Goal: Task Accomplishment & Management: Manage account settings

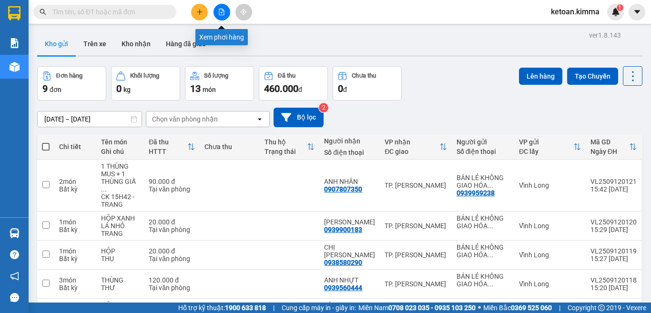
click at [217, 13] on button at bounding box center [222, 12] width 17 height 17
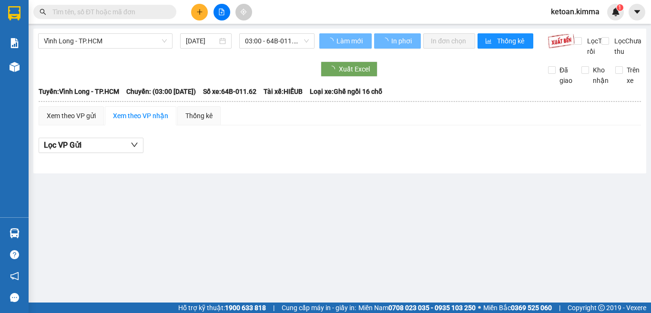
click at [110, 41] on span "Vĩnh Long - TP.HCM" at bounding box center [105, 41] width 123 height 14
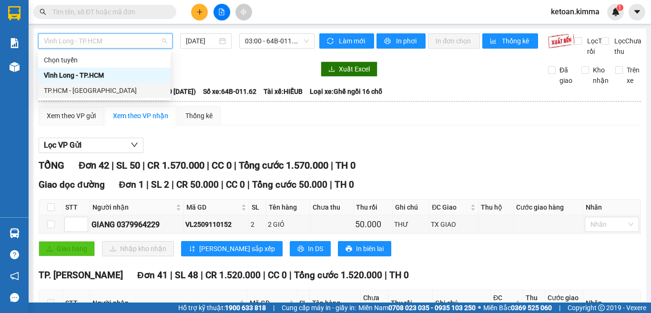
click at [65, 94] on div "TP.HCM - [GEOGRAPHIC_DATA]" at bounding box center [104, 90] width 121 height 10
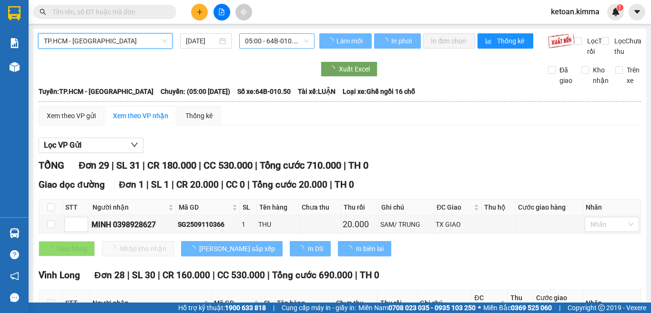
click at [267, 45] on span "05:00 - 64B-010.50" at bounding box center [277, 41] width 64 height 14
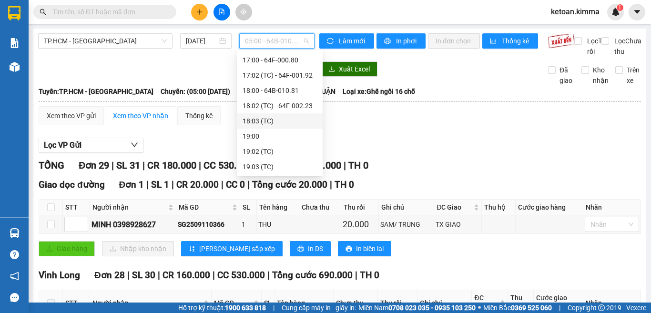
scroll to position [319, 0]
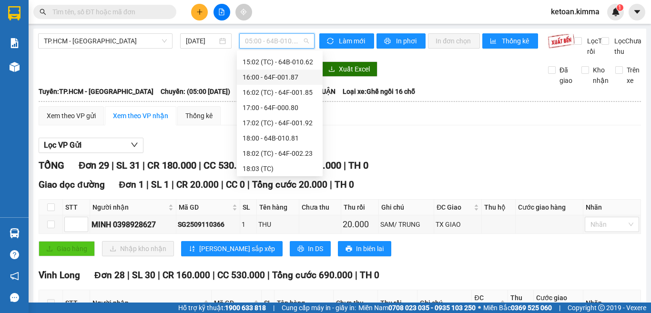
click at [289, 80] on div "16:00 - 64F-001.87" at bounding box center [280, 77] width 74 height 10
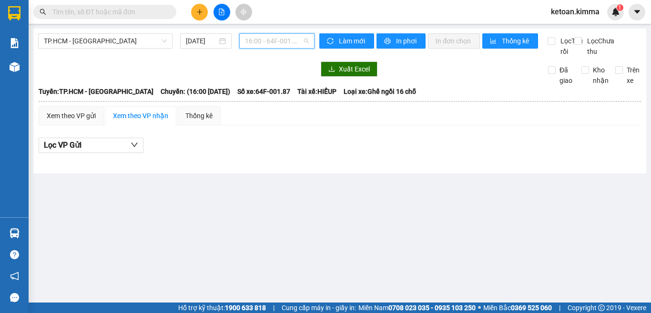
click at [289, 41] on span "16:00 - 64F-001.87" at bounding box center [277, 41] width 64 height 14
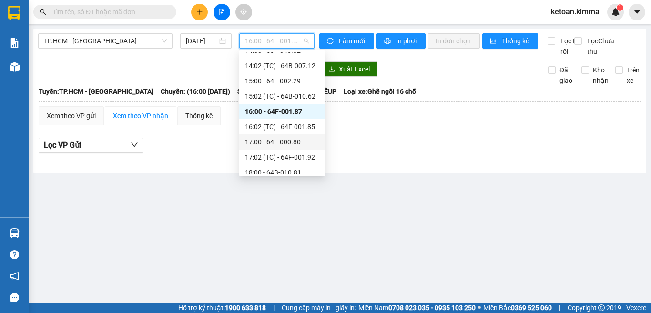
scroll to position [271, 0]
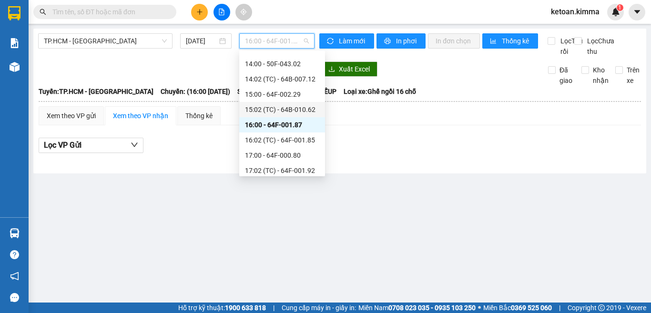
click at [289, 108] on div "15:02 (TC) - 64B-010.62" at bounding box center [282, 109] width 74 height 10
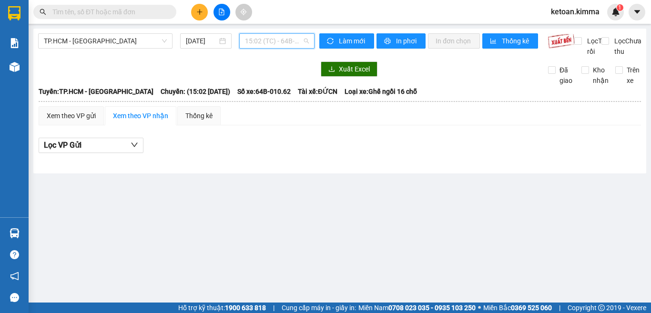
click at [278, 41] on span "15:02 (TC) - 64B-010.62" at bounding box center [277, 41] width 64 height 14
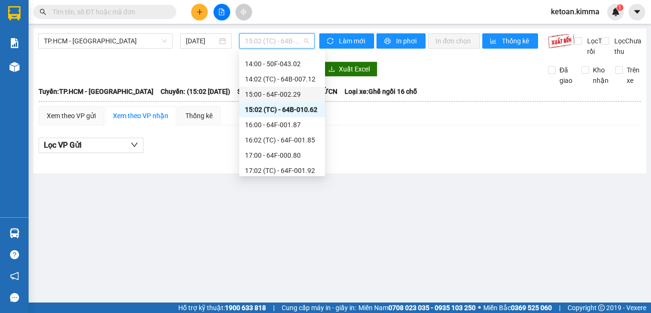
click at [297, 95] on div "15:00 - 64F-002.29" at bounding box center [282, 94] width 74 height 10
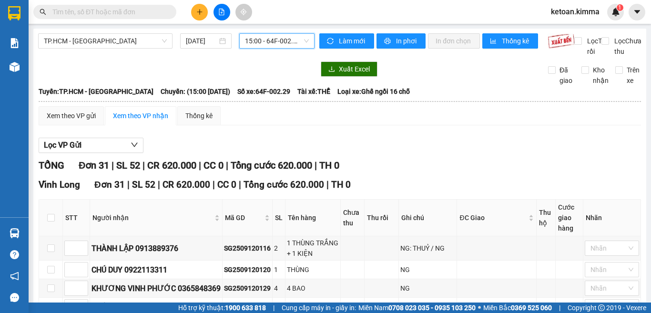
click at [270, 41] on span "15:00 - 64F-002.29" at bounding box center [277, 41] width 64 height 14
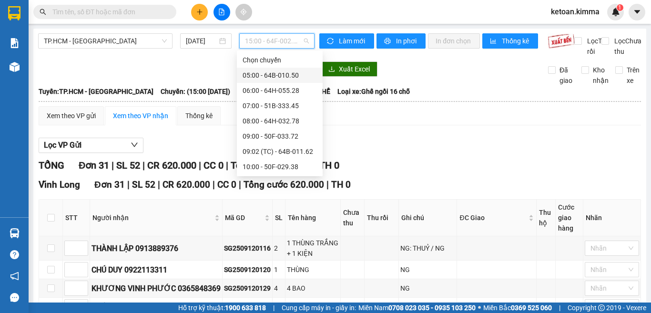
click at [280, 77] on div "05:00 - 64B-010.50" at bounding box center [280, 75] width 74 height 10
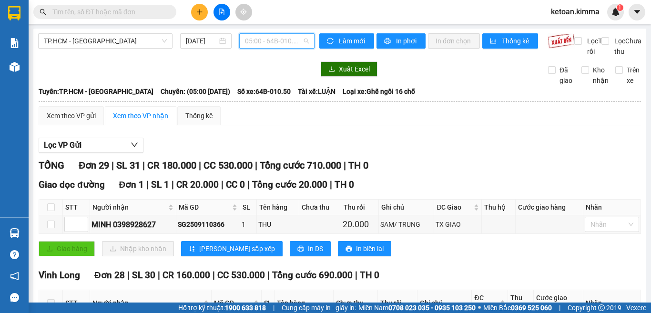
click at [270, 38] on span "05:00 - 64B-010.50" at bounding box center [277, 41] width 64 height 14
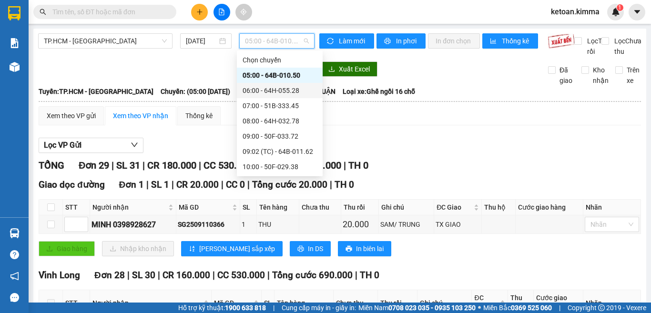
click at [278, 94] on div "06:00 - 64H-055.28" at bounding box center [280, 90] width 74 height 10
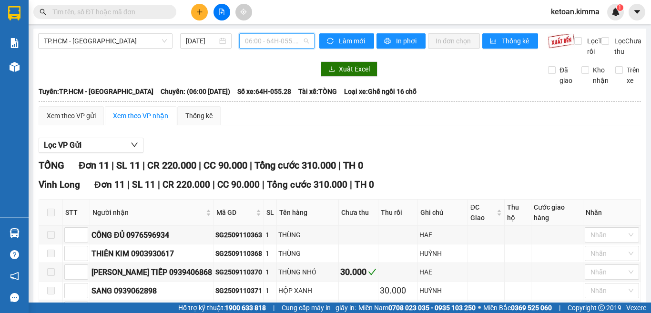
click at [257, 43] on span "06:00 - 64H-055.28" at bounding box center [277, 41] width 64 height 14
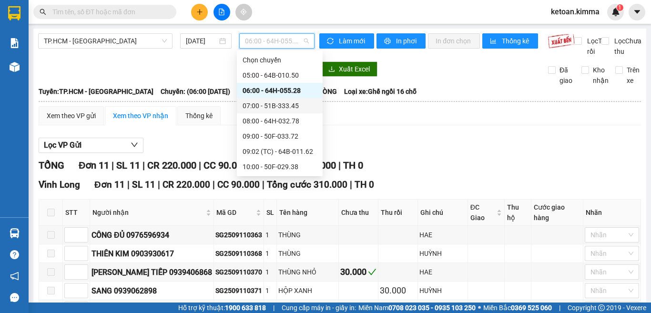
click at [271, 105] on div "07:00 - 51B-333.45" at bounding box center [280, 106] width 74 height 10
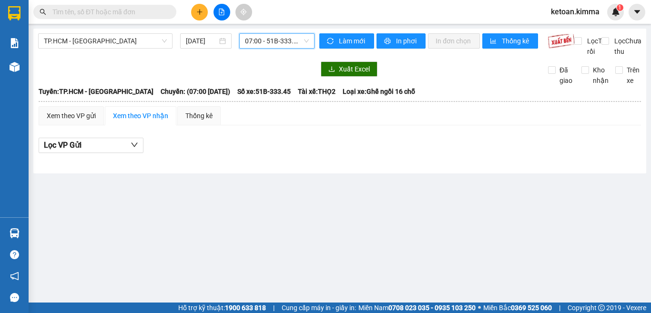
click at [276, 34] on span "07:00 - 51B-333.45" at bounding box center [277, 41] width 64 height 14
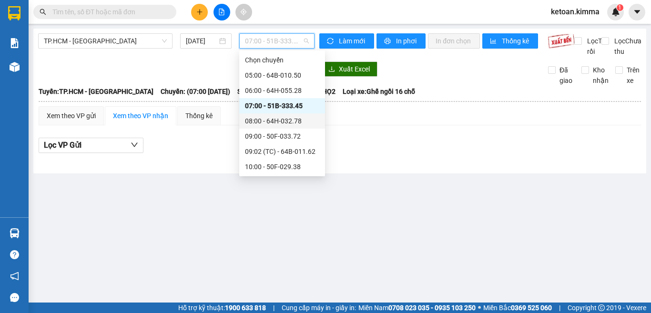
click at [276, 119] on div "08:00 - 64H-032.78" at bounding box center [282, 121] width 74 height 10
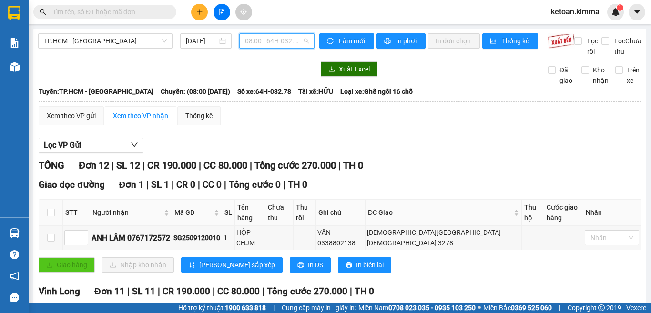
click at [273, 41] on span "08:00 - 64H-032.78" at bounding box center [277, 41] width 64 height 14
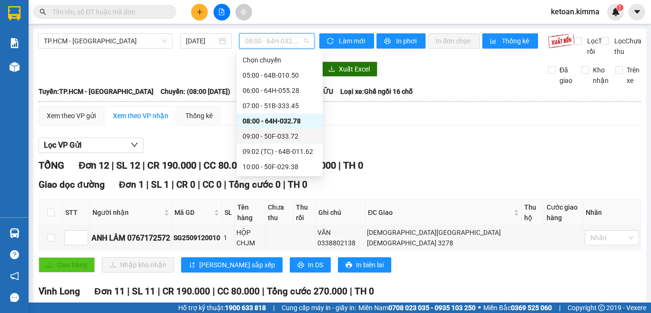
click at [273, 136] on div "09:00 - 50F-033.72" at bounding box center [280, 136] width 74 height 10
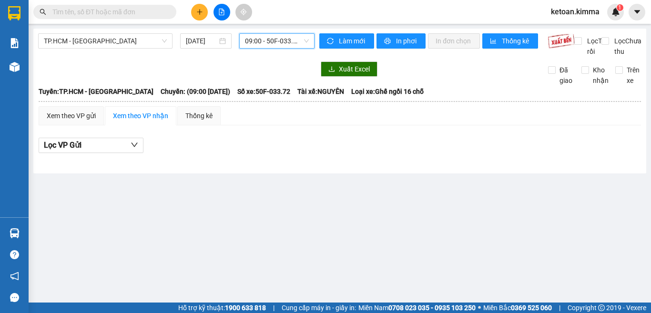
click at [267, 35] on span "09:00 - 50F-033.72" at bounding box center [277, 41] width 64 height 14
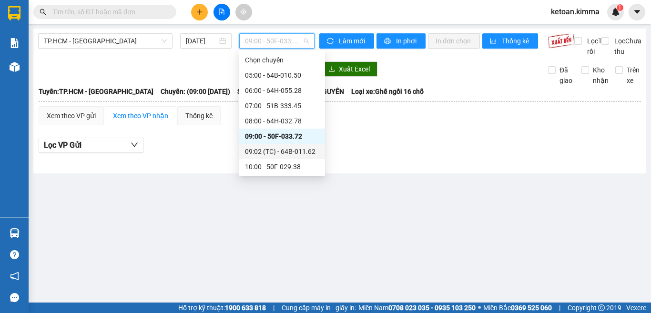
click at [271, 149] on div "09:02 (TC) - 64B-011.62" at bounding box center [282, 151] width 74 height 10
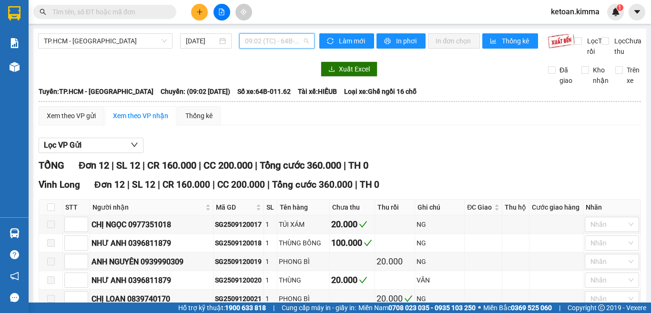
click at [247, 43] on span "09:02 (TC) - 64B-011.62" at bounding box center [277, 41] width 64 height 14
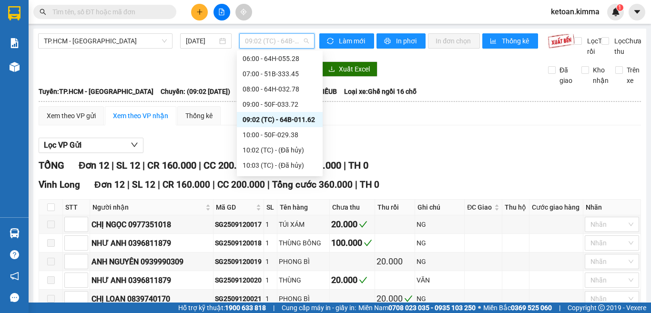
scroll to position [48, 0]
click at [297, 121] on div "10:00 - 50F-029.38" at bounding box center [280, 119] width 74 height 10
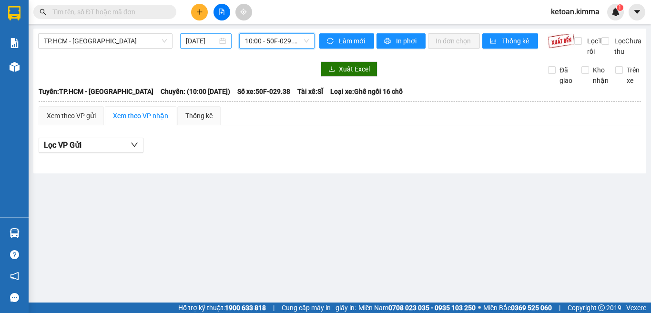
click at [195, 43] on input "[DATE]" at bounding box center [201, 41] width 31 height 10
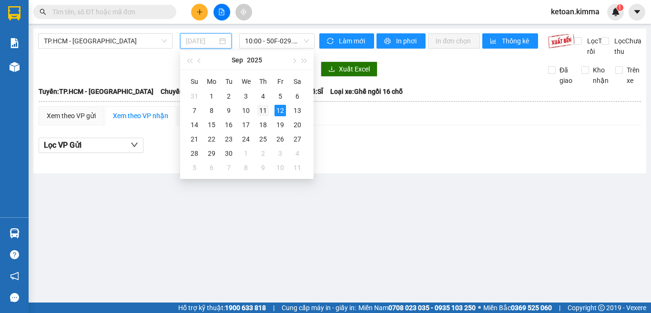
click at [267, 112] on div "11" at bounding box center [263, 110] width 11 height 11
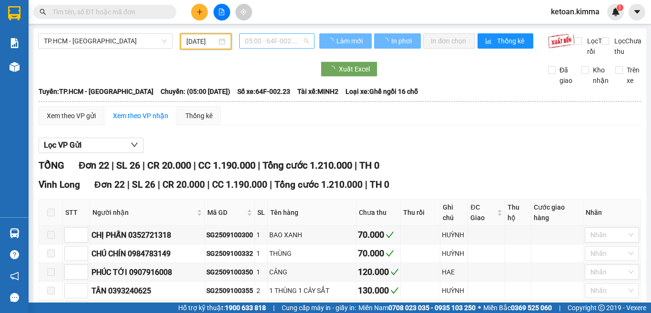
click at [266, 39] on span "05:00 - 64F-002.23" at bounding box center [277, 41] width 64 height 14
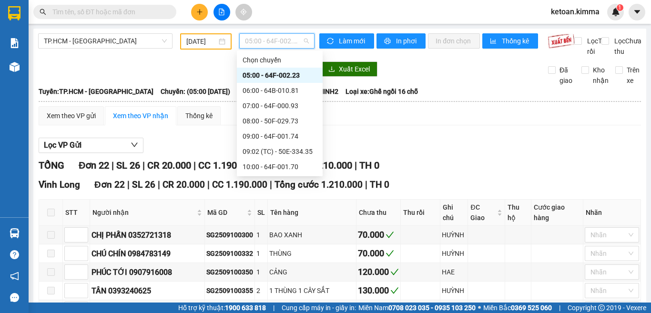
click at [278, 74] on div "05:00 - 64F-002.23" at bounding box center [280, 75] width 74 height 10
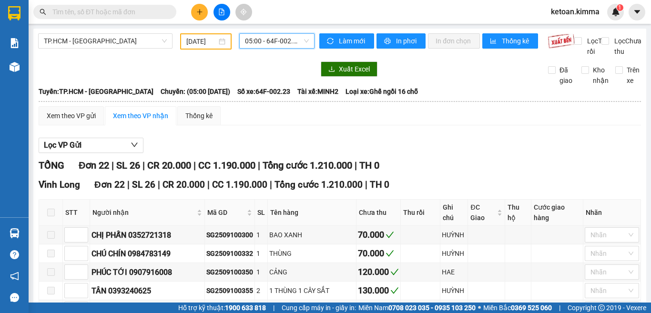
click at [276, 45] on span "05:00 - 64F-002.23" at bounding box center [277, 41] width 64 height 14
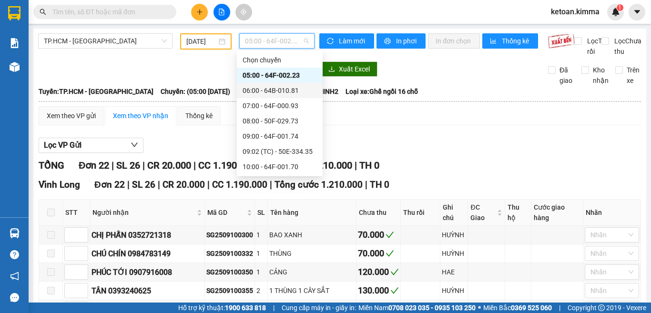
click at [284, 88] on div "06:00 - 64B-010.81" at bounding box center [280, 90] width 74 height 10
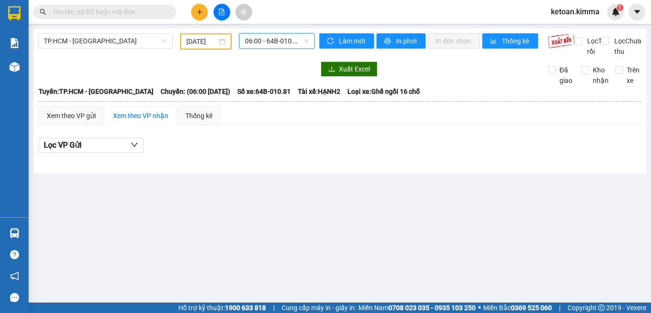
click at [281, 43] on span "06:00 - 64B-010.81" at bounding box center [277, 41] width 64 height 14
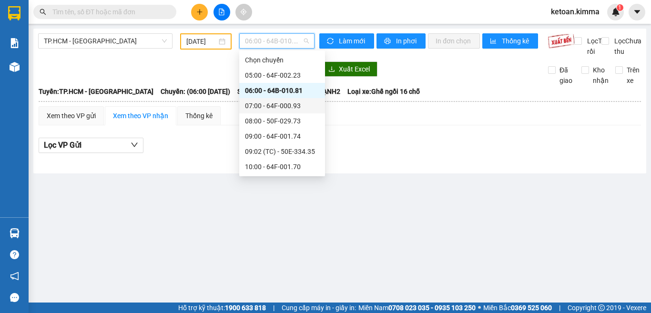
click at [274, 110] on div "07:00 - 64F-000.93" at bounding box center [282, 106] width 74 height 10
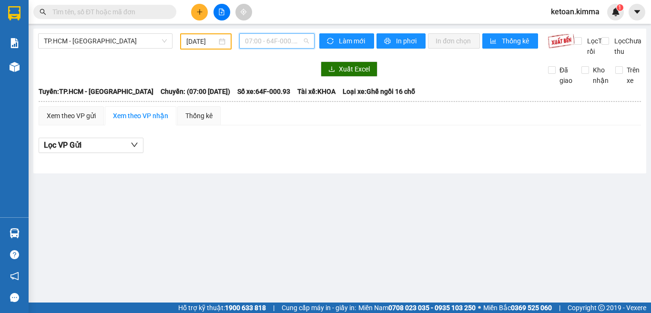
click at [253, 42] on span "07:00 - 64F-000.93" at bounding box center [277, 41] width 64 height 14
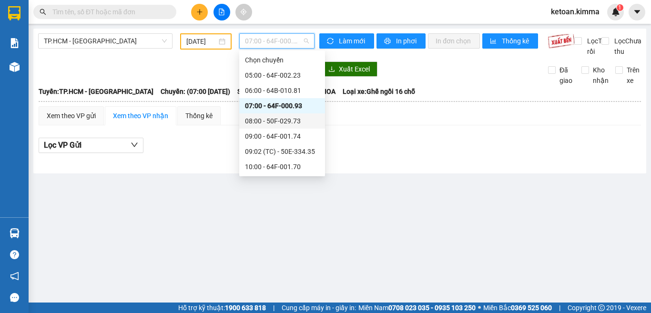
click at [277, 122] on div "08:00 - 50F-029.73" at bounding box center [282, 121] width 74 height 10
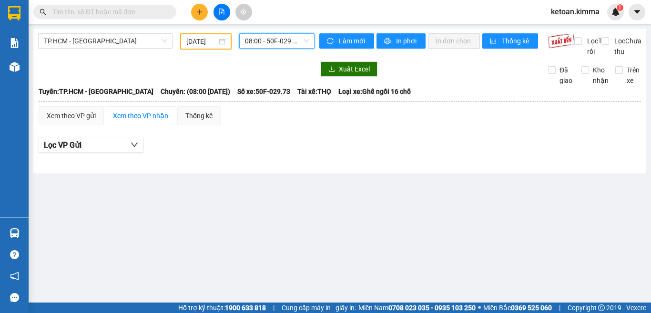
click at [279, 39] on span "08:00 - 50F-029.73" at bounding box center [277, 41] width 64 height 14
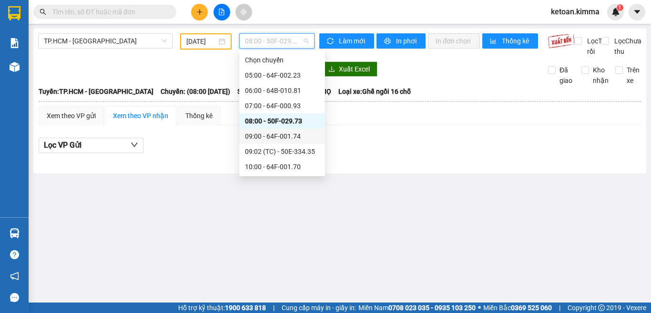
click at [288, 134] on div "09:00 - 64F-001.74" at bounding box center [282, 136] width 74 height 10
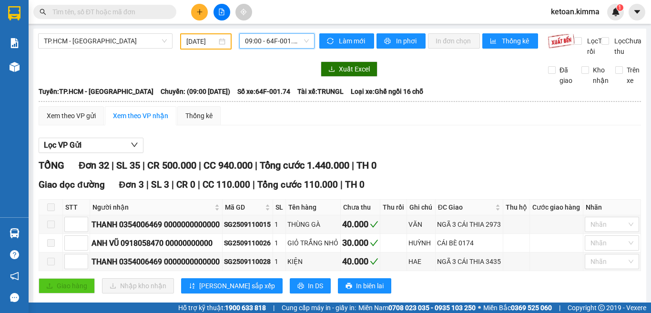
click at [195, 44] on input "[DATE]" at bounding box center [201, 41] width 31 height 10
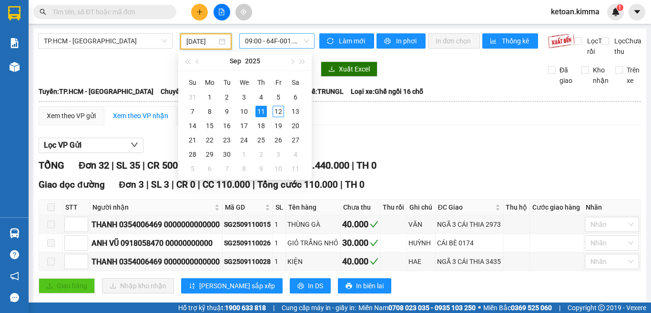
click at [263, 41] on span "09:00 - 64F-001.74" at bounding box center [277, 41] width 64 height 14
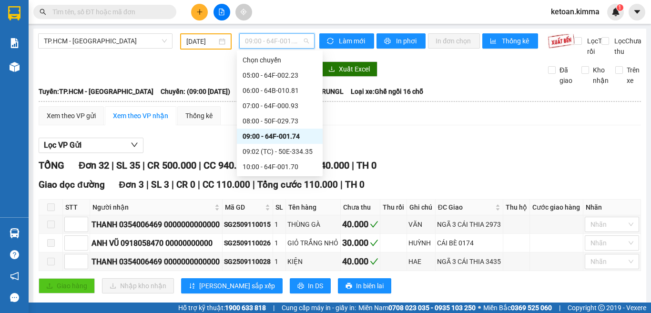
click at [280, 137] on div "09:00 - 64F-001.74" at bounding box center [280, 136] width 74 height 10
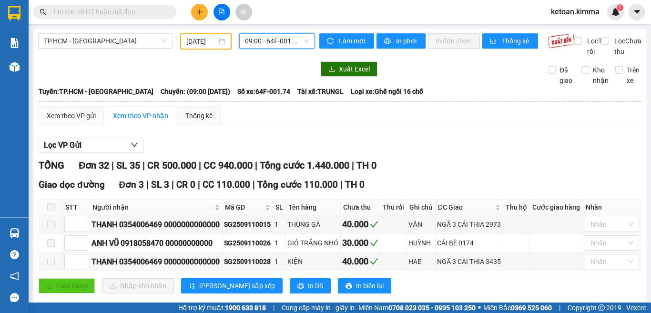
click at [267, 38] on span "09:00 - 64F-001.74" at bounding box center [277, 41] width 64 height 14
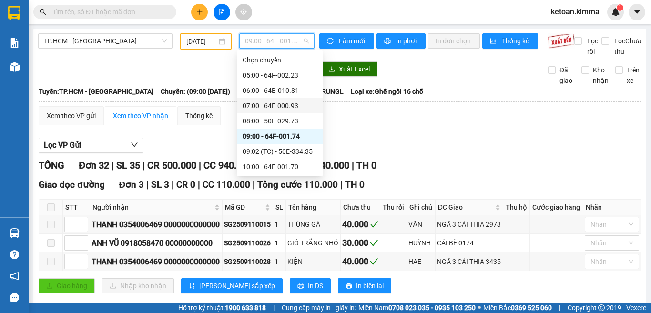
scroll to position [48, 0]
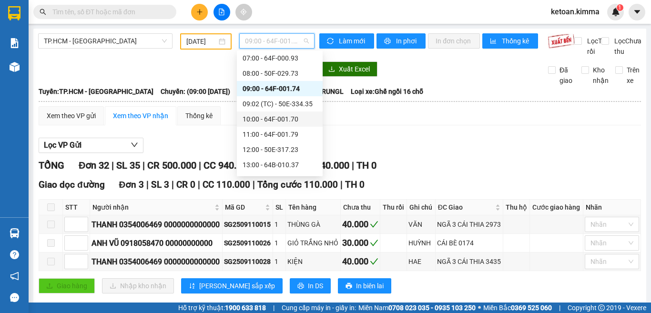
click at [268, 121] on div "10:00 - 64F-001.70" at bounding box center [280, 119] width 74 height 10
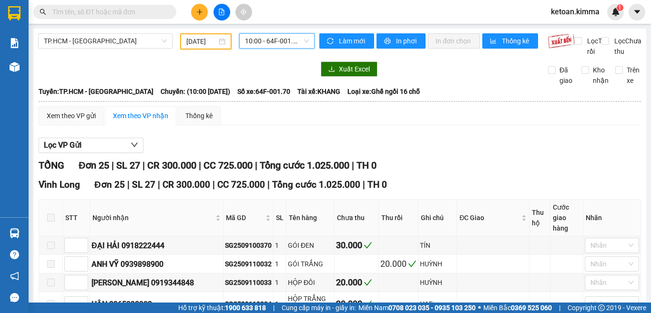
click at [272, 37] on span "10:00 - 64F-001.70" at bounding box center [277, 41] width 64 height 14
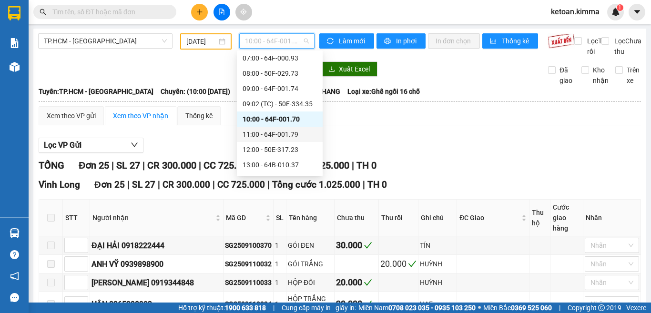
click at [288, 138] on div "11:00 - 64F-001.79" at bounding box center [280, 134] width 74 height 10
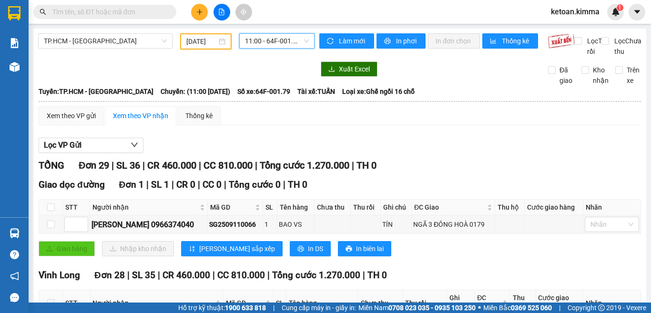
click at [275, 43] on span "11:00 - 64F-001.79" at bounding box center [277, 41] width 64 height 14
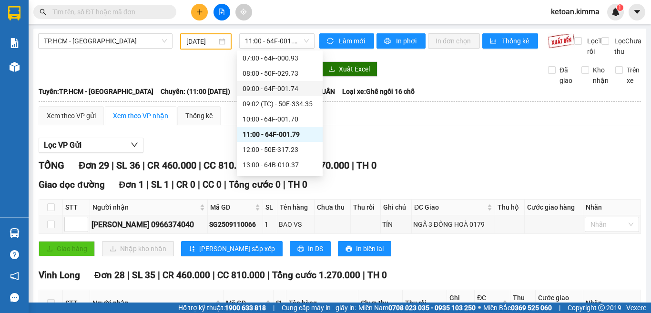
click at [475, 154] on div "Lọc VP Gửi" at bounding box center [340, 146] width 603 height 16
click at [264, 42] on span "11:00 - 64F-001.79" at bounding box center [277, 41] width 64 height 14
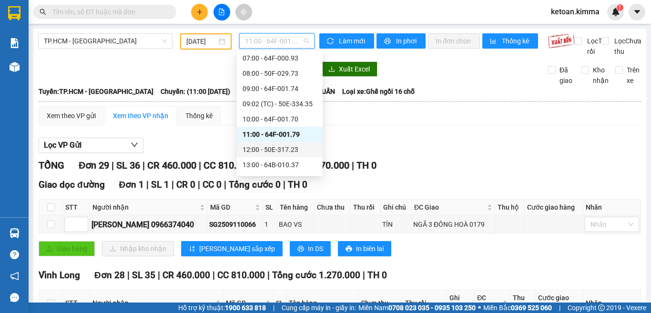
click at [280, 151] on div "12:00 - 50E-317.23" at bounding box center [280, 149] width 74 height 10
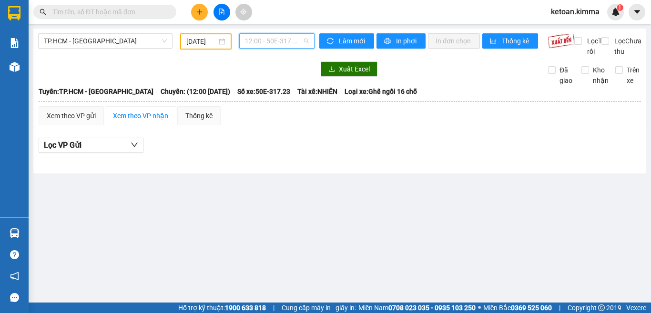
click at [261, 39] on span "12:00 - 50E-317.23" at bounding box center [277, 41] width 64 height 14
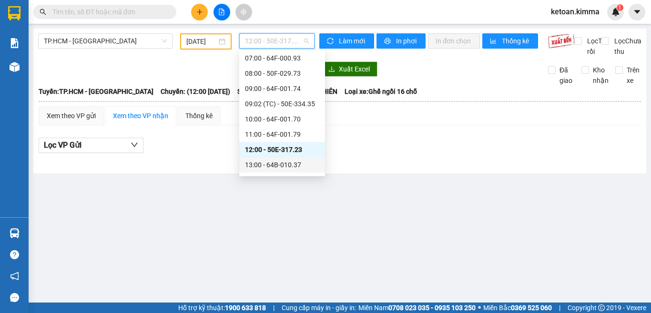
click at [275, 163] on div "13:00 - 64B-010.37" at bounding box center [282, 165] width 74 height 10
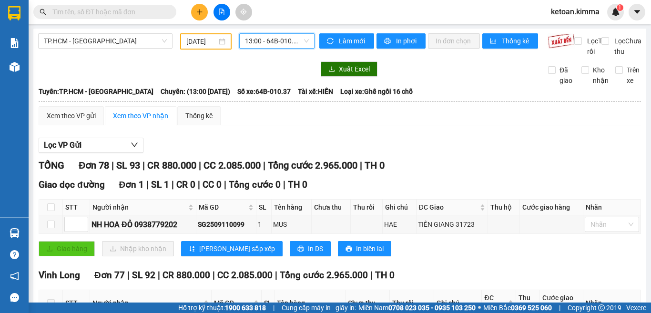
click at [262, 34] on span "13:00 - 64B-010.37" at bounding box center [277, 41] width 64 height 14
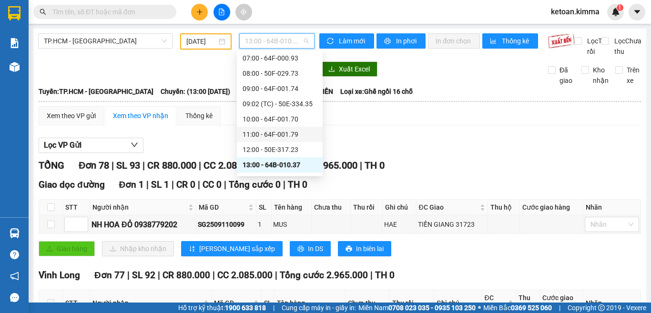
scroll to position [95, 0]
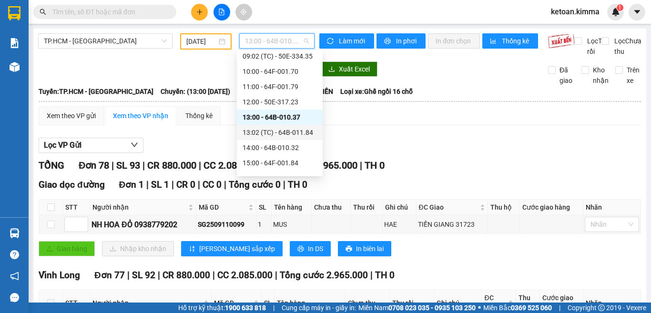
click at [285, 134] on div "13:02 (TC) - 64B-011.84" at bounding box center [280, 132] width 74 height 10
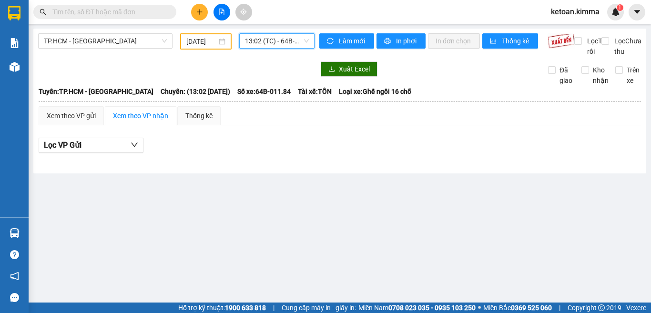
click at [279, 41] on span "13:02 (TC) - 64B-011.84" at bounding box center [277, 41] width 64 height 14
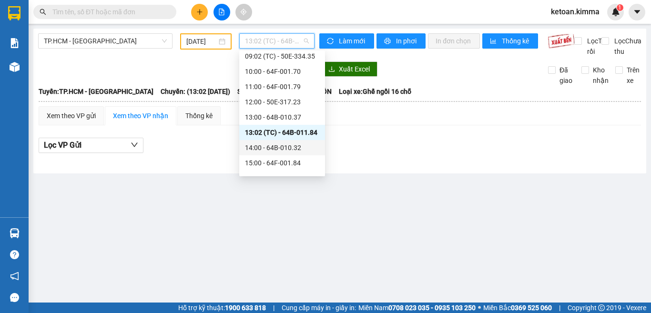
click at [293, 151] on div "14:00 - 64B-010.32" at bounding box center [282, 148] width 74 height 10
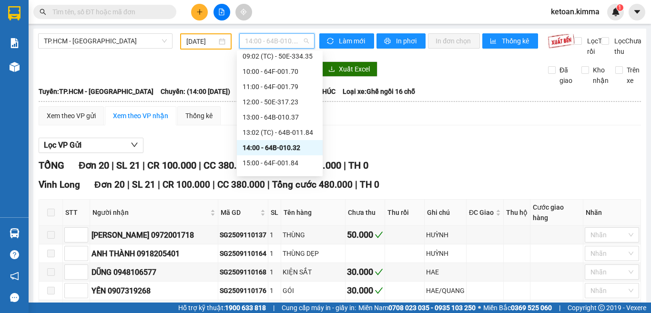
click at [267, 46] on span "14:00 - 64B-010.32" at bounding box center [277, 41] width 64 height 14
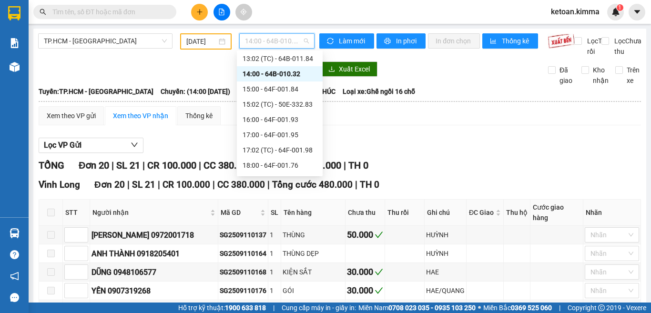
scroll to position [183, 0]
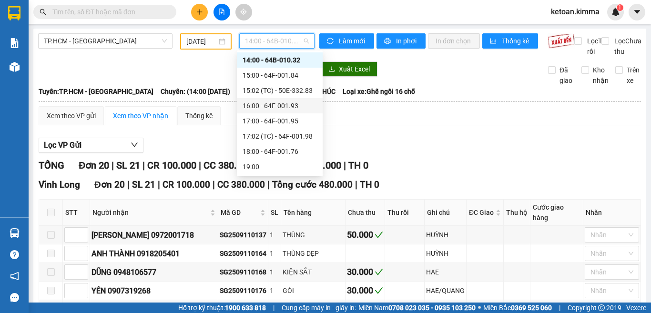
click at [282, 106] on div "16:00 - 64F-001.93" at bounding box center [280, 106] width 74 height 10
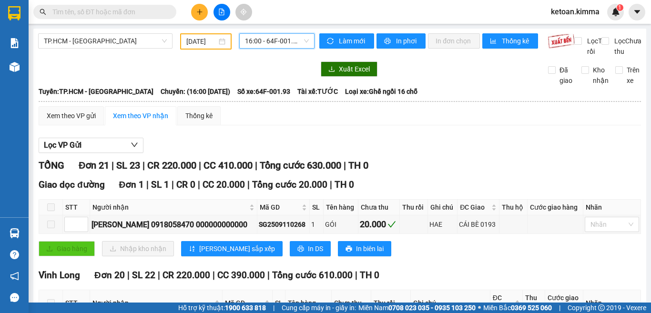
click at [270, 43] on span "16:00 - 64F-001.93" at bounding box center [277, 41] width 64 height 14
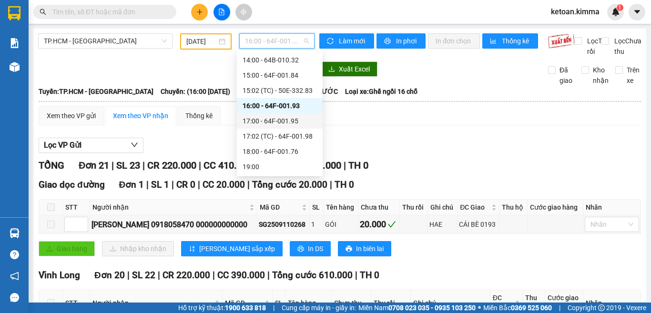
click at [283, 121] on div "17:00 - 64F-001.95" at bounding box center [280, 121] width 74 height 10
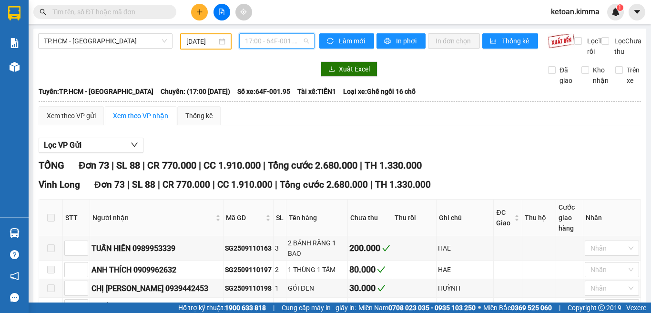
click at [252, 40] on span "17:00 - 64F-001.95" at bounding box center [277, 41] width 64 height 14
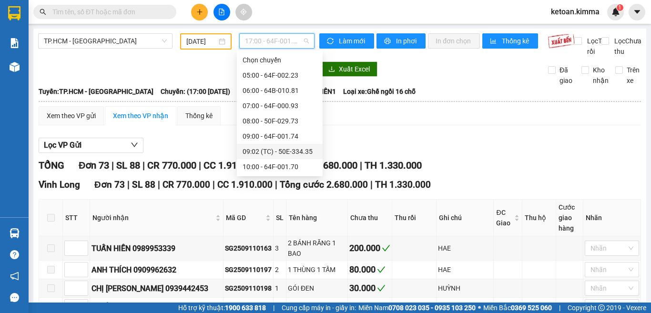
click at [194, 41] on input "[DATE]" at bounding box center [201, 41] width 31 height 10
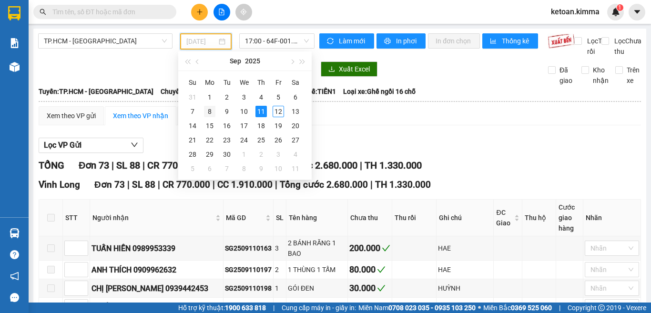
click at [207, 112] on div "8" at bounding box center [209, 111] width 11 height 11
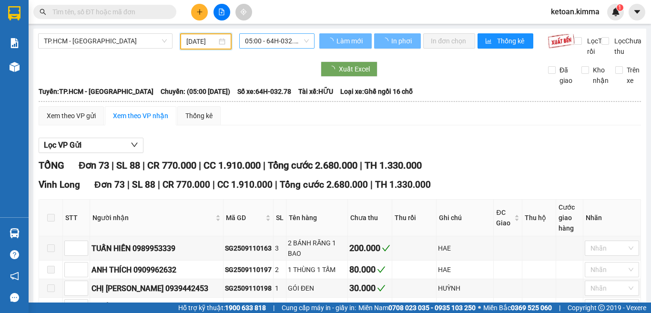
click at [268, 38] on span "05:00 - 64H-032.78" at bounding box center [277, 41] width 64 height 14
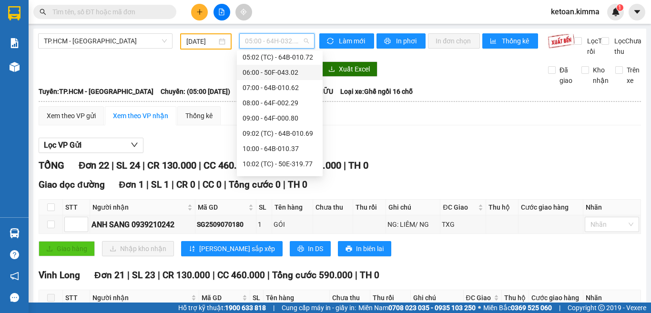
scroll to position [48, 0]
click at [267, 100] on div "09:00 - 64F-000.80" at bounding box center [280, 104] width 74 height 10
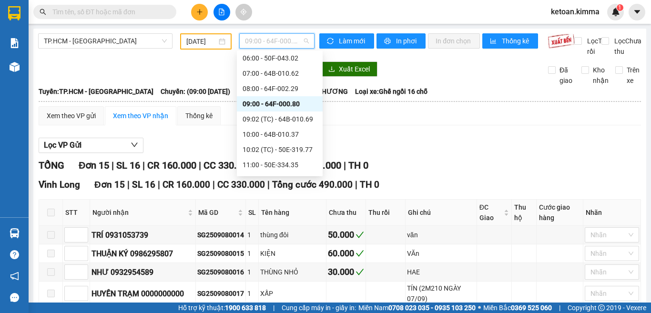
click at [255, 43] on span "09:00 - 64F-000.80" at bounding box center [277, 41] width 64 height 14
click at [282, 120] on div "09:02 (TC) - 64B-010.69" at bounding box center [280, 119] width 74 height 10
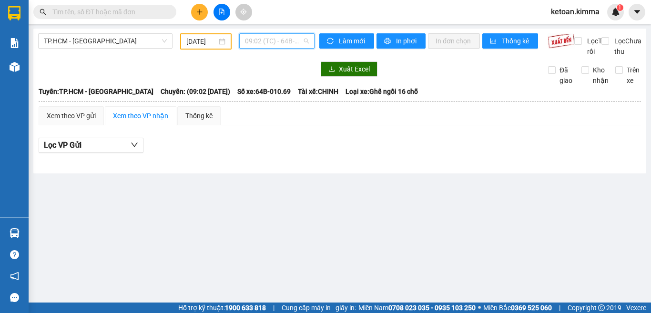
click at [276, 42] on span "09:02 (TC) - 64B-010.69" at bounding box center [277, 41] width 64 height 14
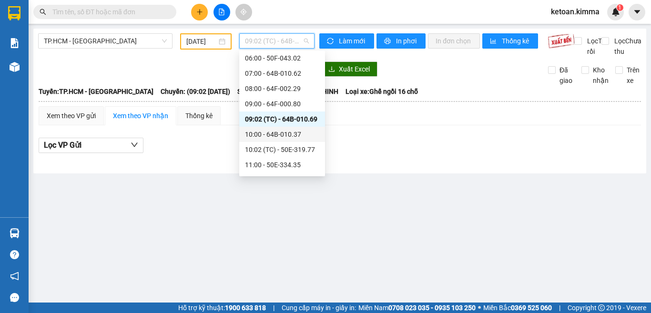
click at [284, 134] on div "10:00 - 64B-010.37" at bounding box center [282, 134] width 74 height 10
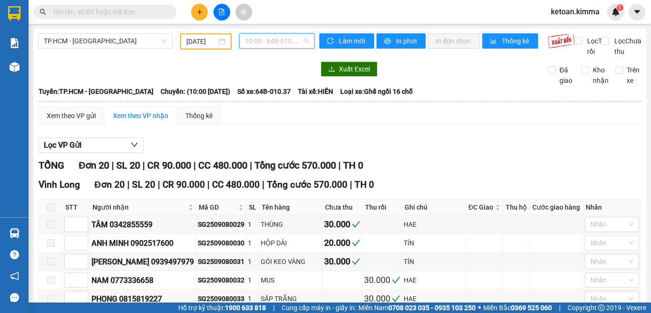
click at [253, 42] on span "10:00 - 64B-010.37" at bounding box center [277, 41] width 64 height 14
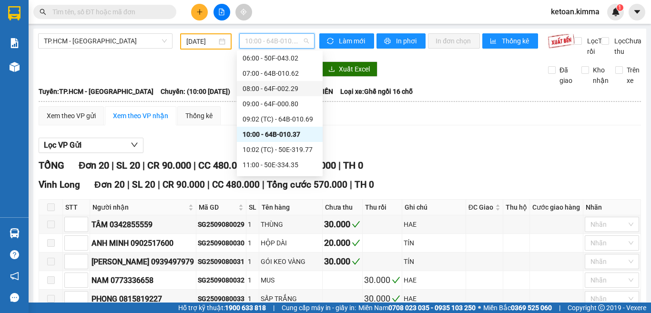
click at [277, 87] on div "08:00 - 64F-002.29" at bounding box center [280, 88] width 74 height 10
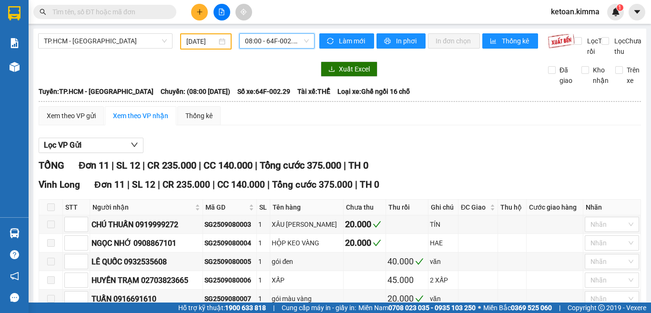
click at [266, 38] on span "08:00 - 64F-002.29" at bounding box center [277, 41] width 64 height 14
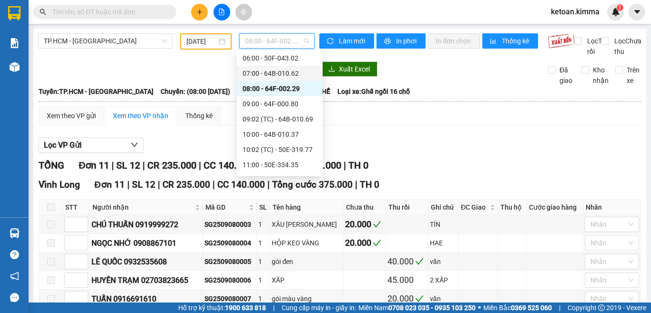
click at [418, 69] on div "TP.HCM - [GEOGRAPHIC_DATA] [DATE] 08:00 - 64F-002.29 Làm mới In phơi In đơn chọ…" at bounding box center [339, 247] width 613 height 436
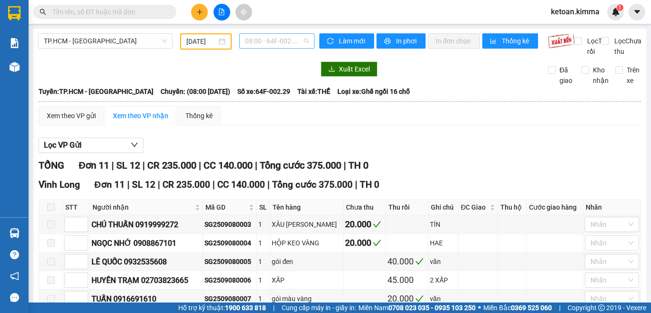
click at [255, 40] on span "08:00 - 64F-002.29" at bounding box center [277, 41] width 64 height 14
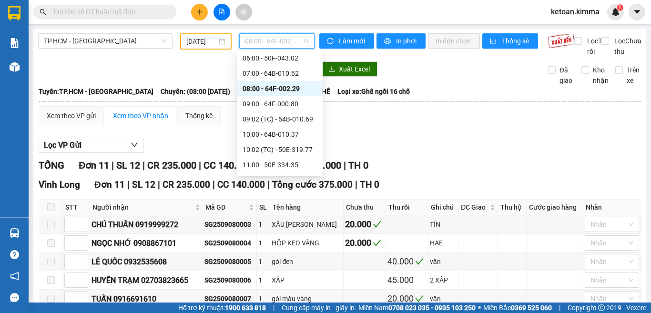
click at [186, 40] on input "[DATE]" at bounding box center [201, 41] width 31 height 10
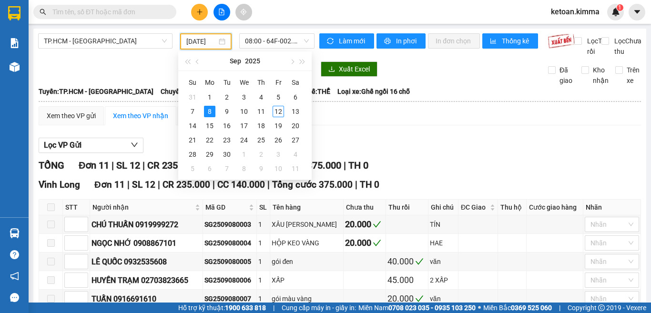
click at [438, 77] on div "Xuất Excel" at bounding box center [427, 69] width 215 height 15
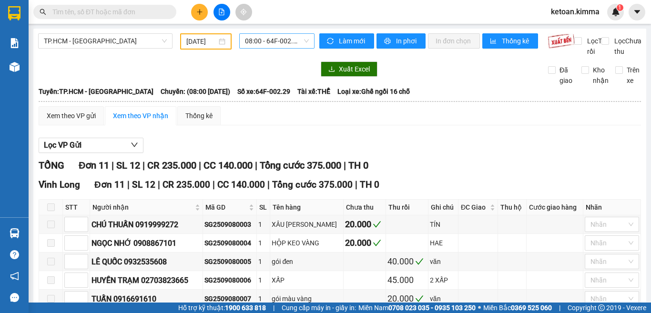
click at [266, 38] on span "08:00 - 64F-002.29" at bounding box center [277, 41] width 64 height 14
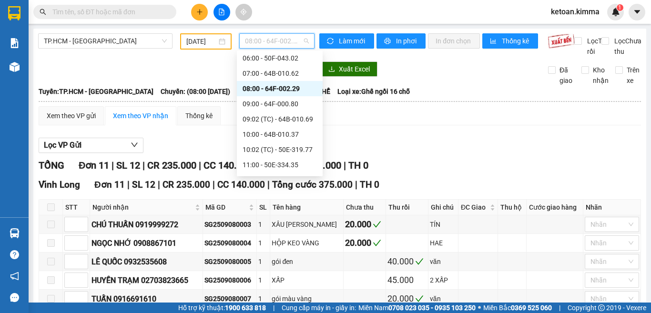
click at [191, 42] on input "[DATE]" at bounding box center [201, 41] width 31 height 10
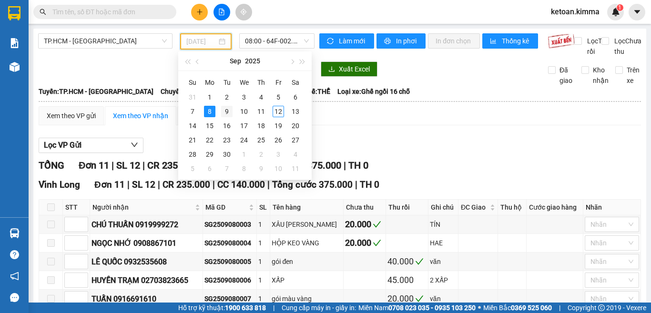
click at [225, 111] on div "9" at bounding box center [226, 111] width 11 height 11
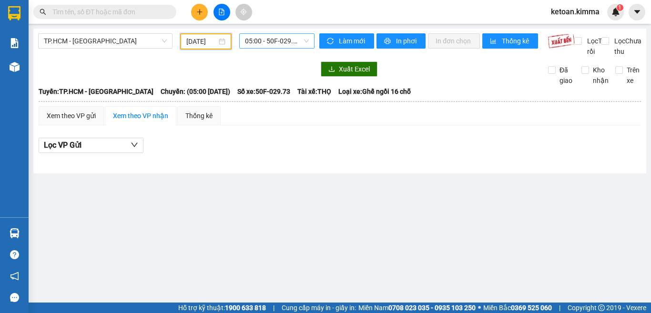
click at [261, 42] on span "05:00 - 50F-029.73" at bounding box center [277, 41] width 64 height 14
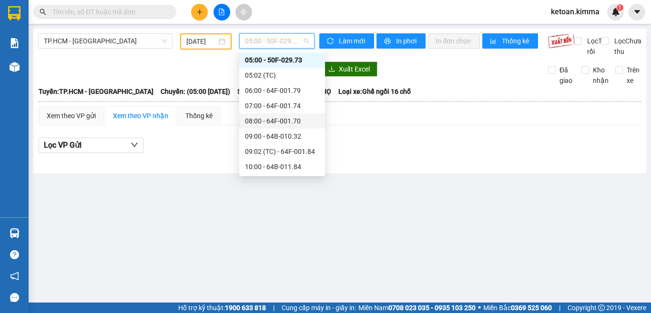
click at [278, 123] on div "08:00 - 64F-001.70" at bounding box center [282, 121] width 74 height 10
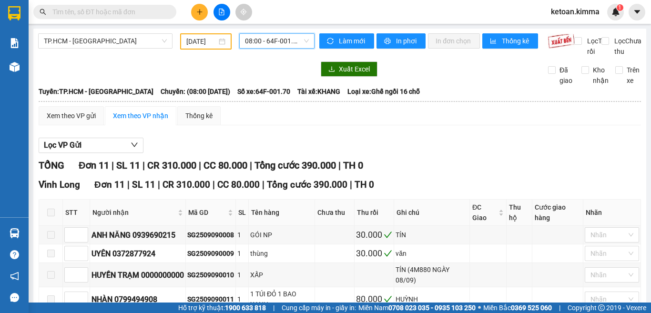
click at [192, 43] on input "[DATE]" at bounding box center [201, 41] width 31 height 10
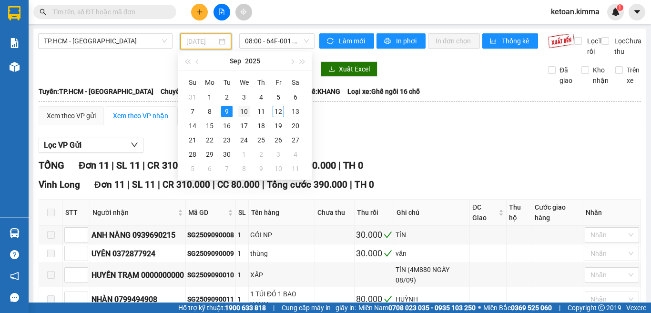
click at [247, 112] on div "10" at bounding box center [243, 111] width 11 height 11
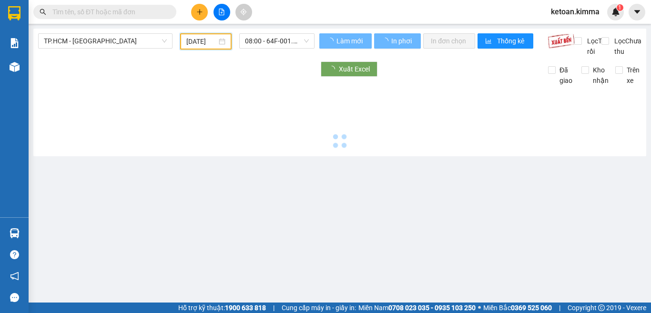
type input "[DATE]"
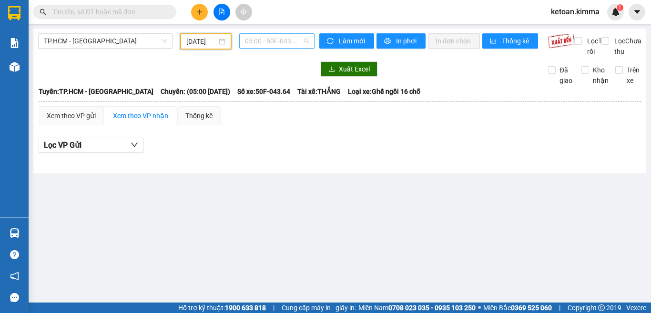
click at [251, 39] on span "05:00 - 50F-043.64" at bounding box center [277, 41] width 64 height 14
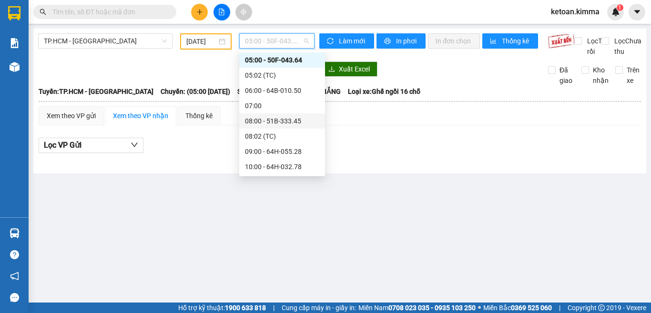
click at [282, 121] on div "08:00 - 51B-333.45" at bounding box center [282, 121] width 74 height 10
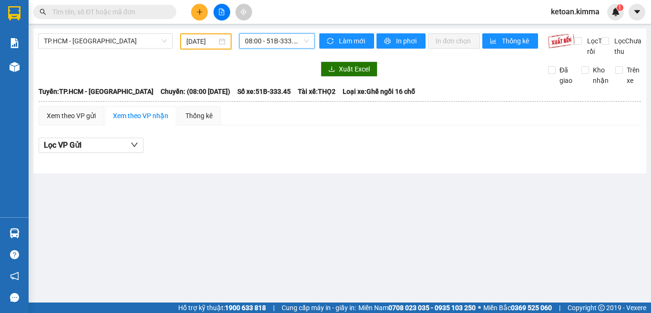
click at [293, 44] on span "08:00 - 51B-333.45" at bounding box center [277, 41] width 64 height 14
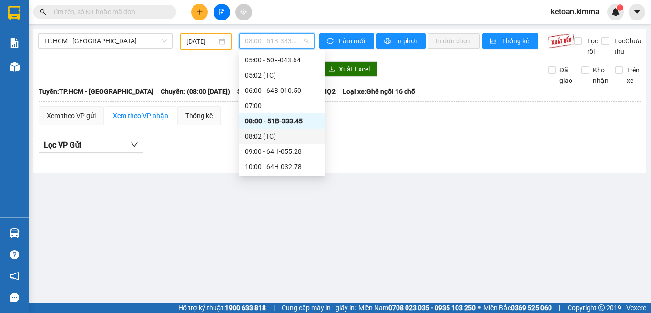
click at [290, 134] on div "08:02 (TC)" at bounding box center [282, 136] width 74 height 10
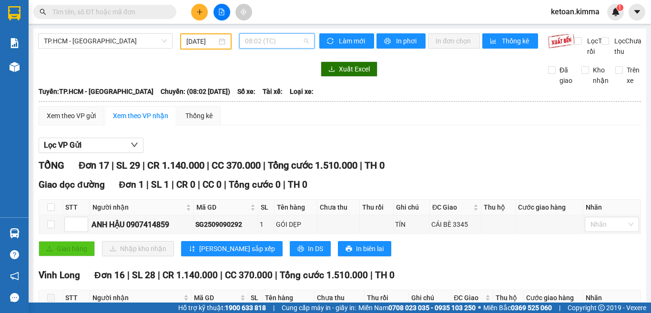
click at [266, 41] on span "08:02 (TC)" at bounding box center [277, 41] width 64 height 14
click at [258, 40] on span "08:02 (TC)" at bounding box center [277, 41] width 64 height 14
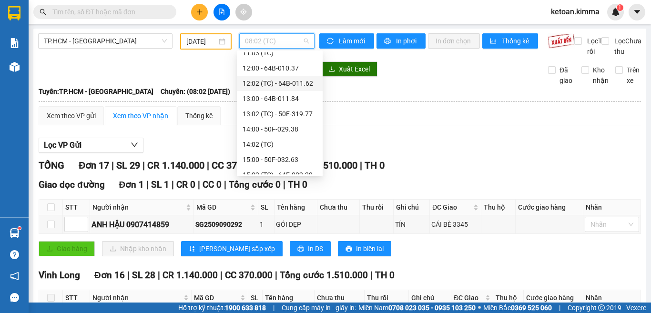
scroll to position [191, 0]
click at [274, 101] on div "13:02 (TC) - 50E-319.77" at bounding box center [280, 98] width 74 height 10
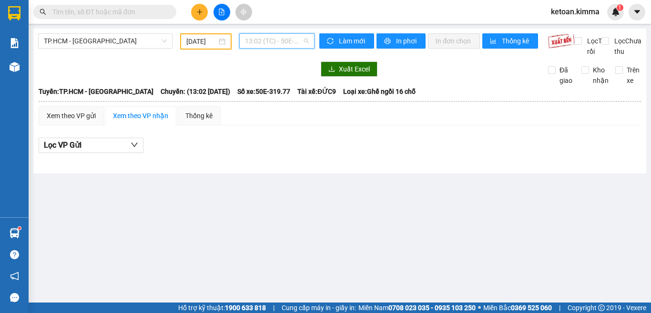
click at [255, 44] on span "13:02 (TC) - 50E-319.77" at bounding box center [277, 41] width 64 height 14
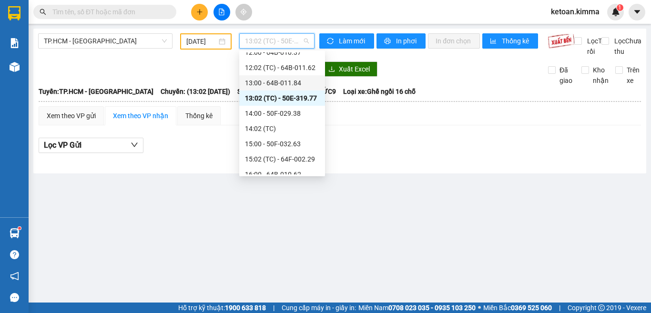
click at [289, 82] on div "13:00 - 64B-011.84" at bounding box center [282, 83] width 74 height 10
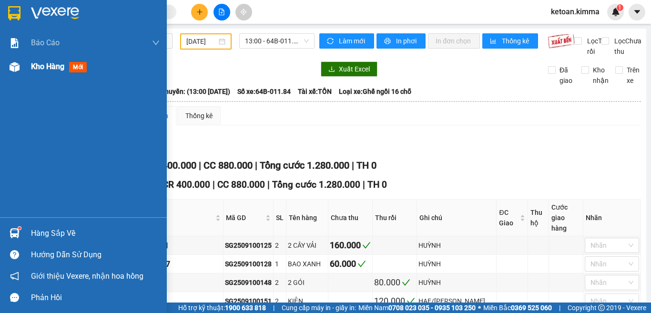
click at [35, 69] on span "Kho hàng" at bounding box center [47, 66] width 33 height 9
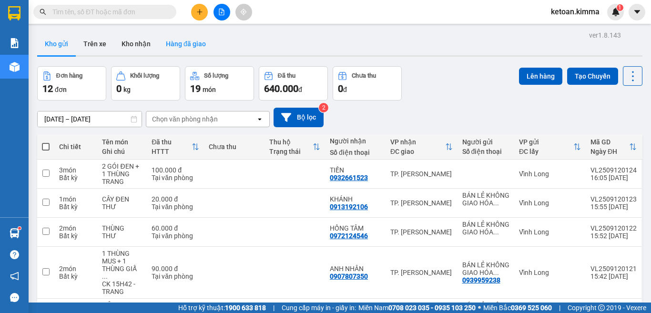
click at [178, 45] on button "Hàng đã giao" at bounding box center [185, 43] width 55 height 23
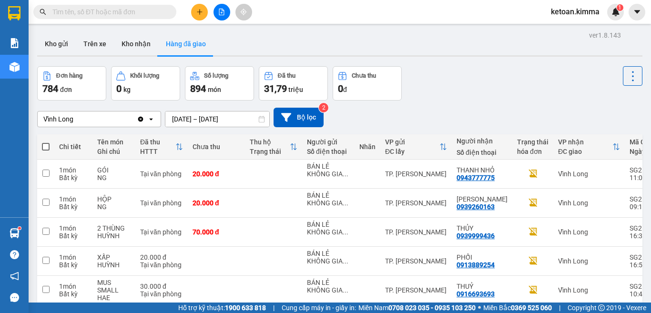
click at [152, 119] on icon at bounding box center [150, 119] width 3 height 2
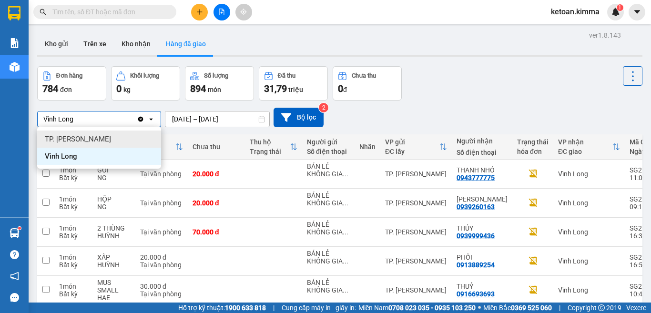
click at [100, 139] on div "TP. [PERSON_NAME]" at bounding box center [99, 139] width 124 height 17
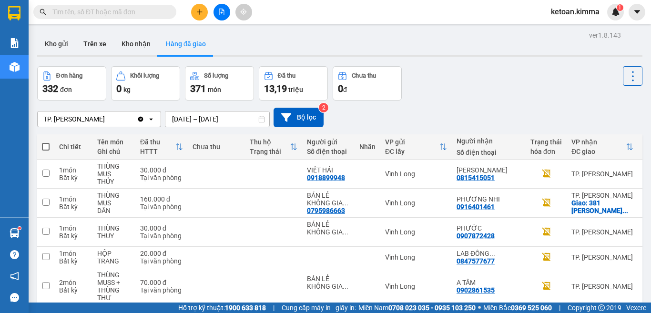
click at [206, 117] on input "[DATE] – [DATE]" at bounding box center [217, 119] width 104 height 15
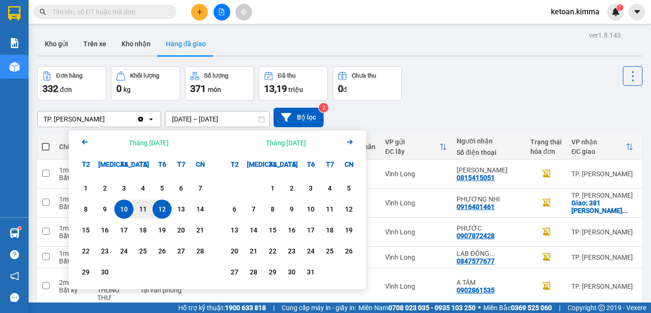
click at [163, 207] on div "12" at bounding box center [161, 209] width 13 height 11
type input "[DATE] – [DATE]"
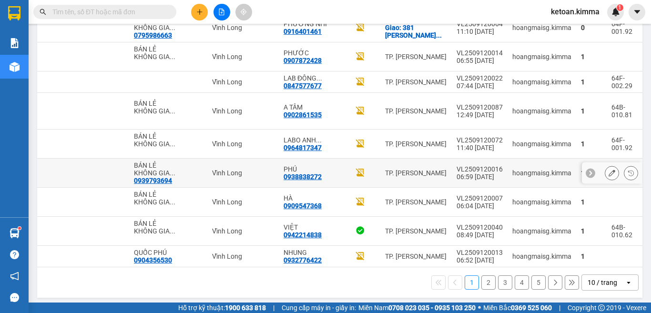
scroll to position [183, 0]
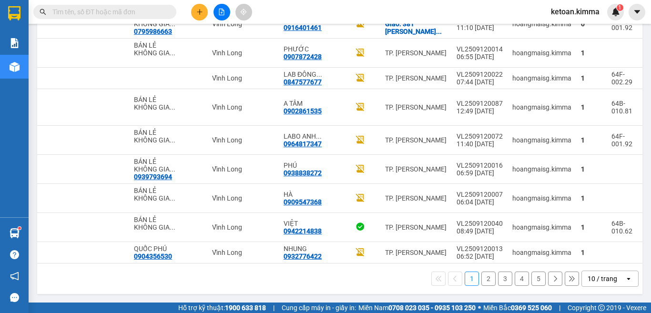
click at [482, 278] on button "2" at bounding box center [489, 279] width 14 height 14
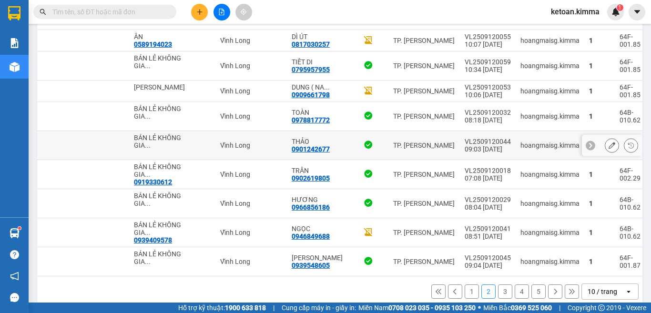
scroll to position [175, 0]
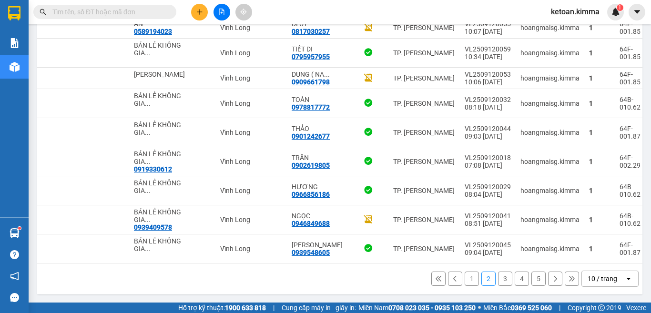
click at [498, 278] on button "3" at bounding box center [505, 279] width 14 height 14
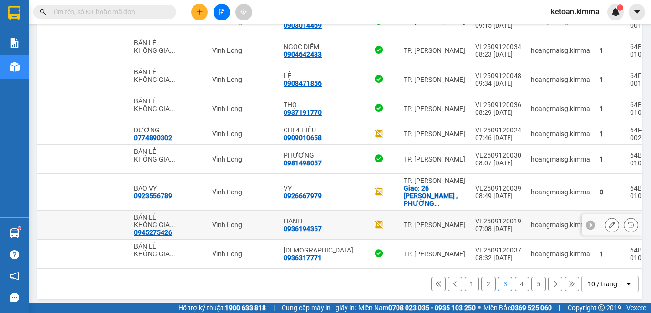
scroll to position [183, 0]
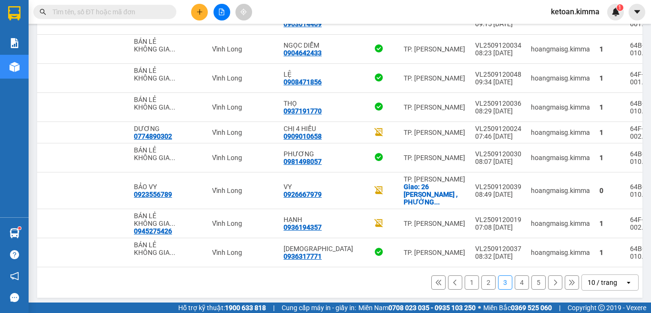
click at [516, 281] on button "4" at bounding box center [522, 283] width 14 height 14
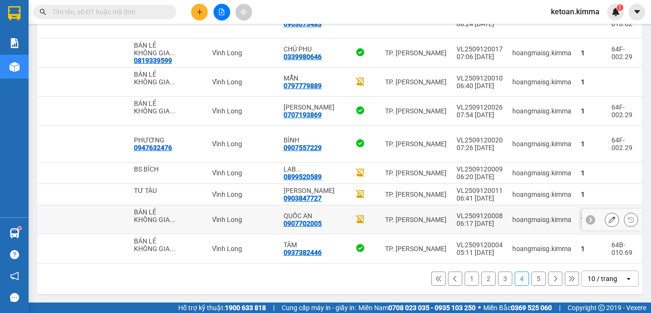
scroll to position [191, 0]
click at [532, 277] on button "5" at bounding box center [539, 279] width 14 height 14
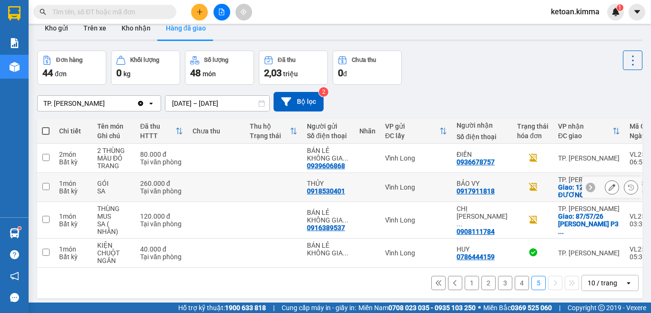
scroll to position [0, 0]
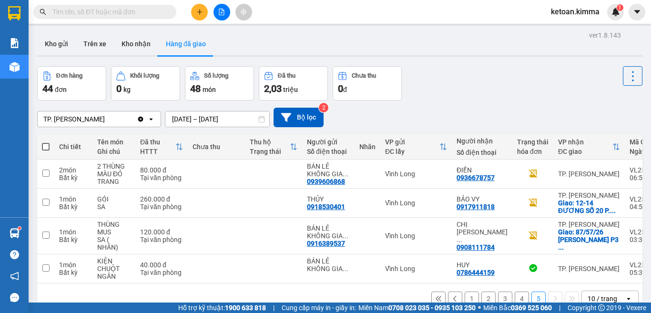
click at [498, 72] on div "Đơn hàng 44 đơn Khối lượng 0 kg Số lượng 48 món Đã thu 2,03 triệu Chưa thu 0 đ" at bounding box center [340, 83] width 606 height 34
click at [224, 12] on icon "file-add" at bounding box center [221, 12] width 5 height 7
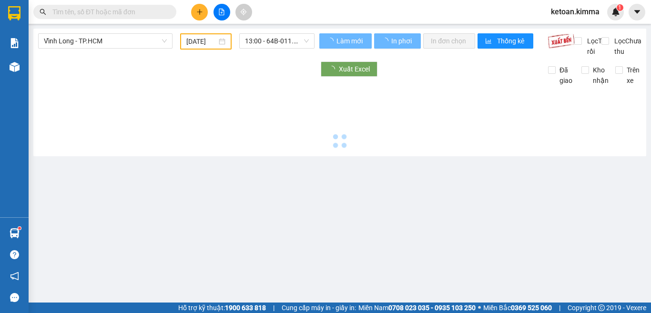
type input "[DATE]"
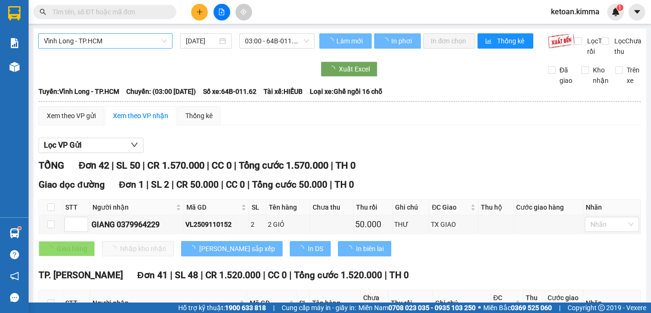
click at [129, 40] on span "Vĩnh Long - TP.HCM" at bounding box center [105, 41] width 123 height 14
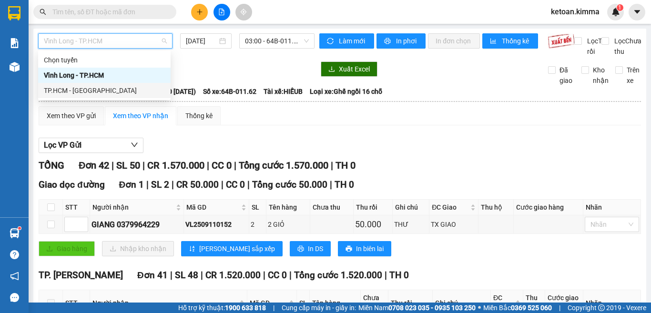
click at [92, 93] on div "TP.HCM - [GEOGRAPHIC_DATA]" at bounding box center [104, 90] width 121 height 10
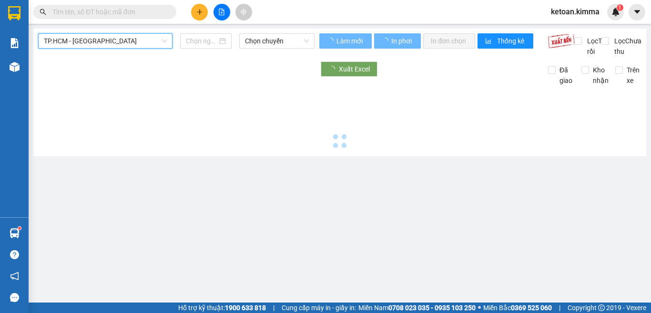
type input "[DATE]"
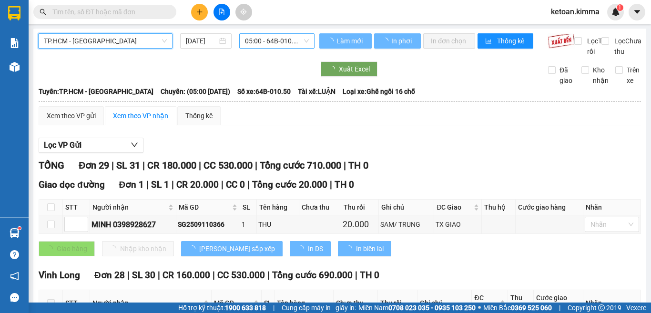
click at [252, 38] on span "05:00 - 64B-010.50" at bounding box center [277, 41] width 64 height 14
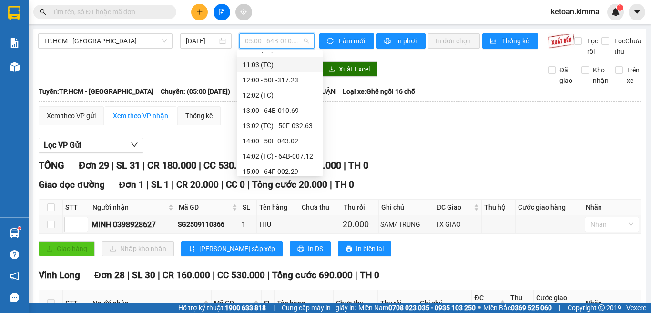
scroll to position [238, 0]
click at [283, 110] on div "14:02 (TC) - 64B-007.12" at bounding box center [280, 111] width 74 height 10
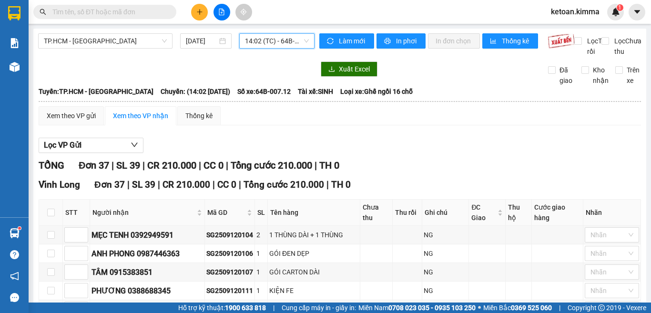
click at [258, 40] on span "14:02 (TC) - 64B-007.12" at bounding box center [277, 41] width 64 height 14
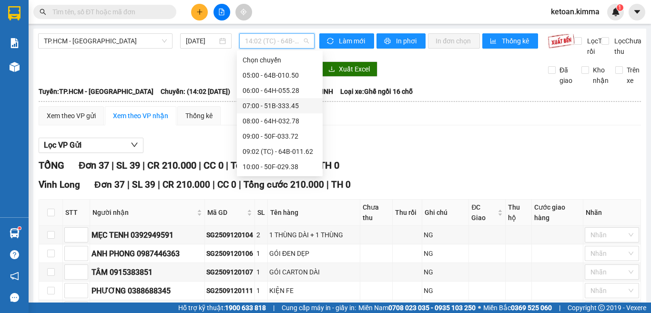
click at [282, 105] on div "07:00 - 51B-333.45" at bounding box center [280, 106] width 74 height 10
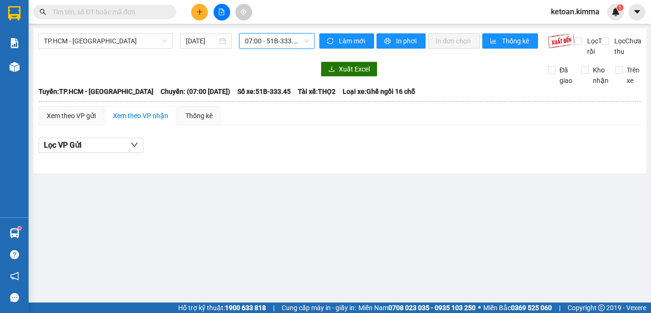
click at [278, 40] on span "07:00 - 51B-333.45" at bounding box center [277, 41] width 64 height 14
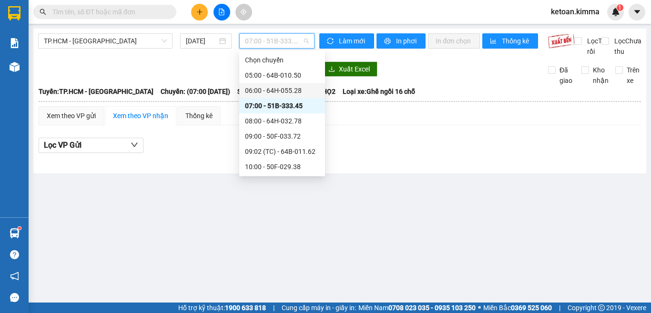
click at [287, 93] on div "06:00 - 64H-055.28" at bounding box center [282, 90] width 74 height 10
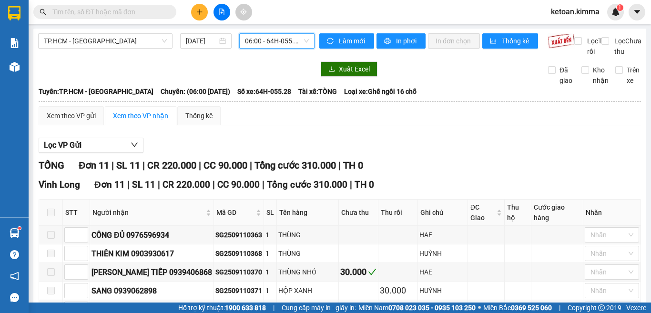
click at [265, 42] on span "06:00 - 64H-055.28" at bounding box center [277, 41] width 64 height 14
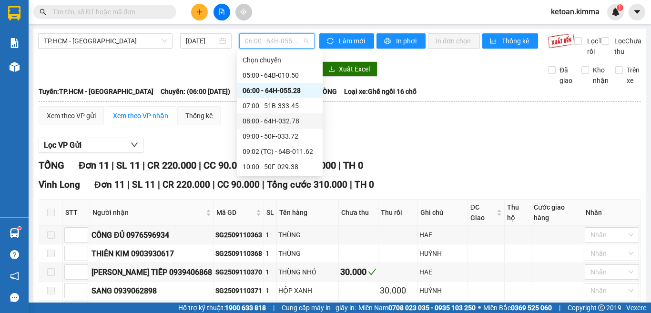
click at [284, 121] on div "08:00 - 64H-032.78" at bounding box center [280, 121] width 74 height 10
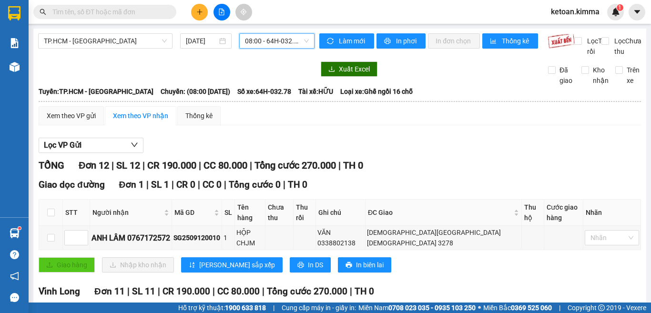
click at [266, 41] on span "08:00 - 64H-032.78" at bounding box center [277, 41] width 64 height 14
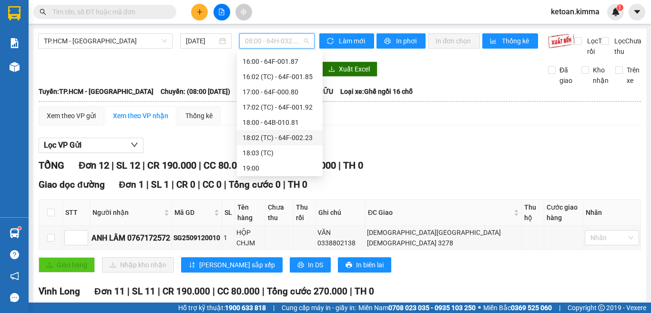
scroll to position [319, 0]
click at [290, 78] on div "16:00 - 64F-001.87" at bounding box center [280, 77] width 74 height 10
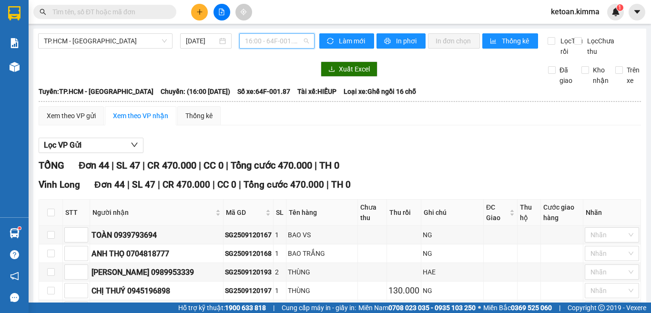
click at [255, 39] on span "16:00 - 64F-001.87" at bounding box center [277, 41] width 64 height 14
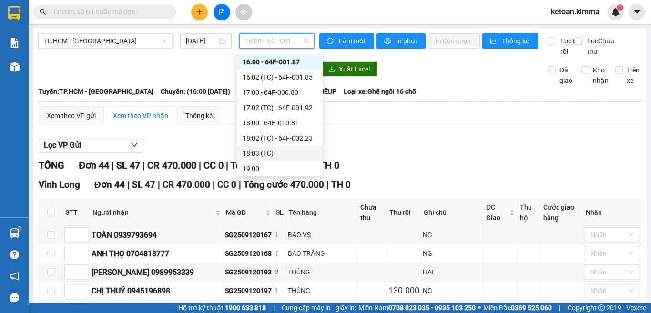
scroll to position [319, 0]
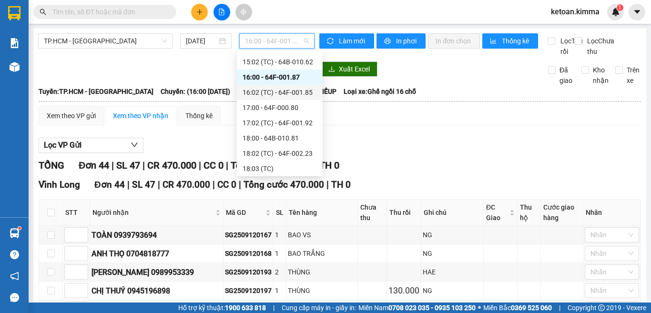
click at [293, 93] on div "16:02 (TC) - 64F-001.85" at bounding box center [280, 92] width 74 height 10
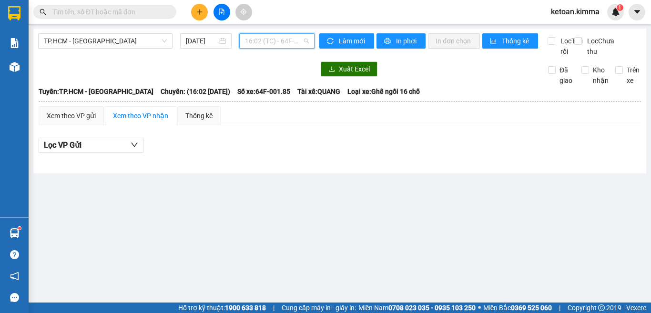
click at [276, 42] on span "16:02 (TC) - 64F-001.85" at bounding box center [277, 41] width 64 height 14
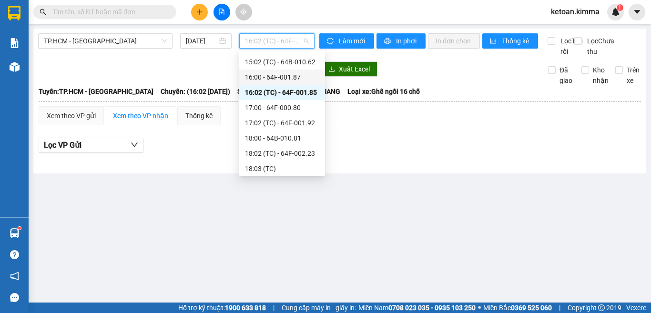
click at [296, 77] on div "16:00 - 64F-001.87" at bounding box center [282, 77] width 74 height 10
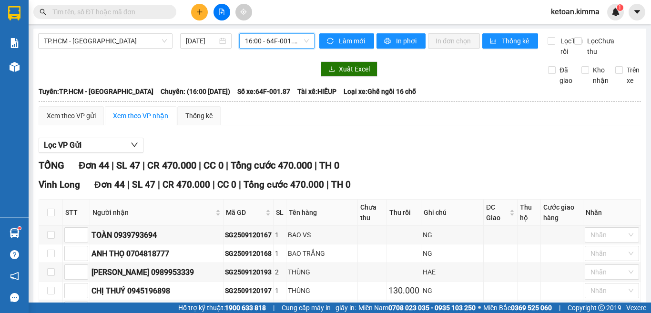
click at [259, 41] on span "16:00 - 64F-001.87" at bounding box center [277, 41] width 64 height 14
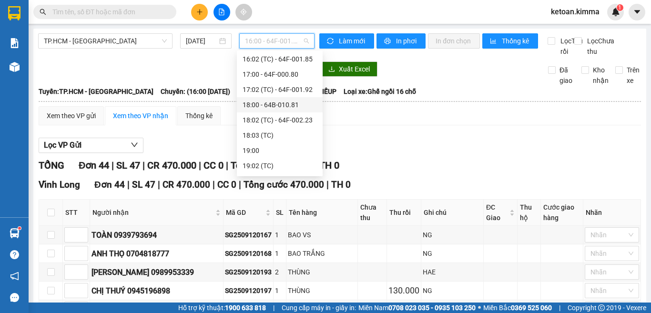
scroll to position [366, 0]
click at [276, 121] on div "18:03 (TC)" at bounding box center [280, 121] width 74 height 10
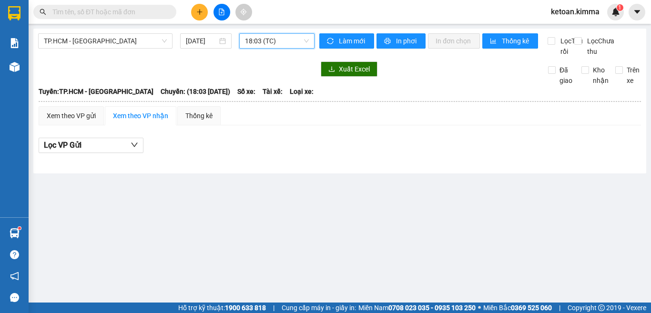
click at [265, 39] on span "18:03 (TC)" at bounding box center [277, 41] width 64 height 14
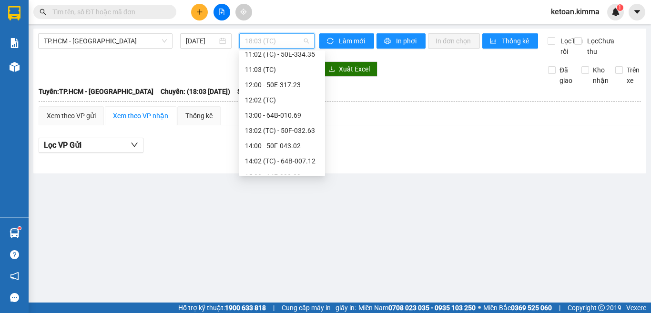
scroll to position [175, 0]
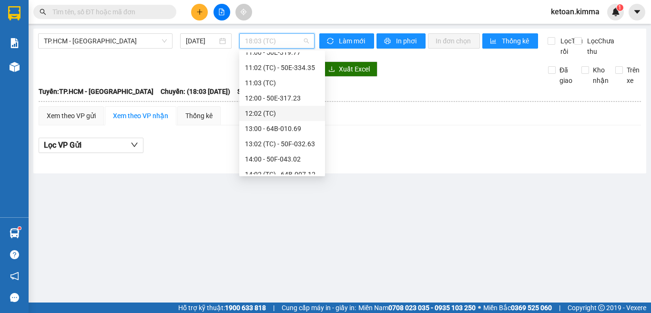
click at [264, 115] on div "12:02 (TC)" at bounding box center [282, 113] width 74 height 10
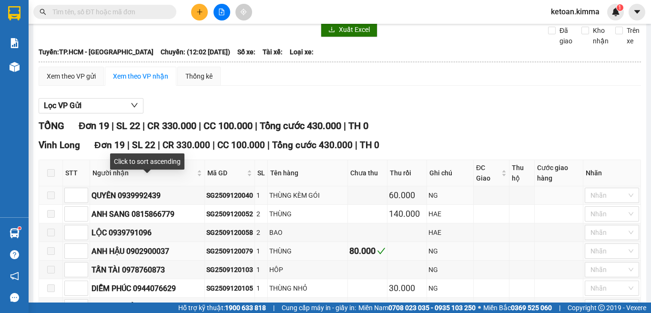
scroll to position [95, 0]
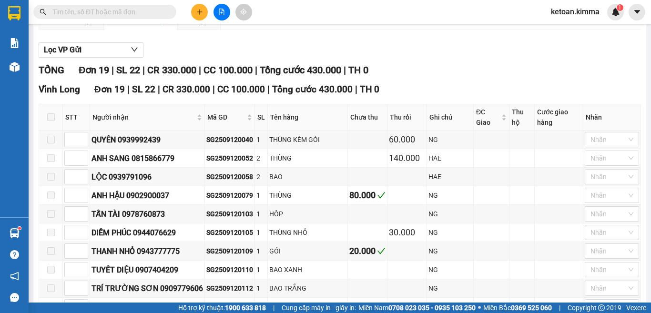
click at [49, 121] on span at bounding box center [51, 117] width 8 height 8
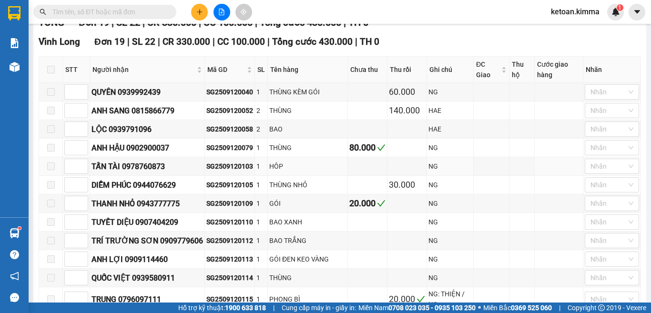
scroll to position [0, 0]
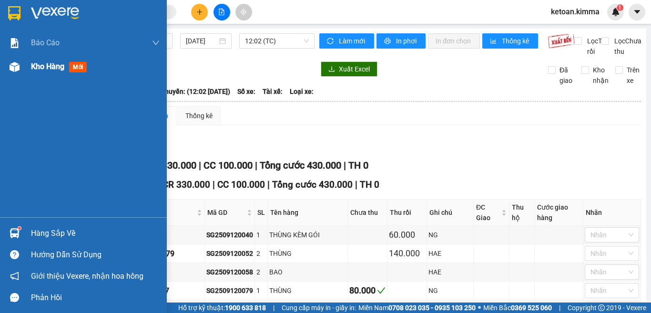
click at [39, 66] on span "Kho hàng" at bounding box center [47, 66] width 33 height 9
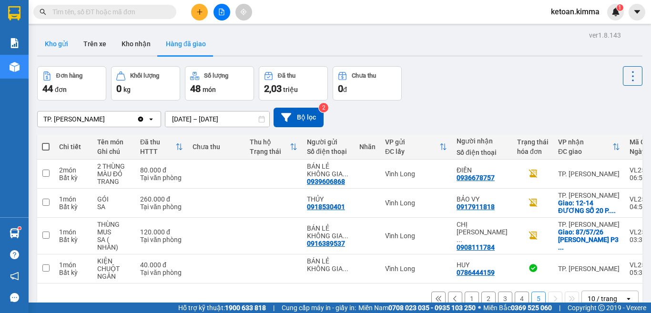
click at [64, 45] on button "Kho gửi" at bounding box center [56, 43] width 39 height 23
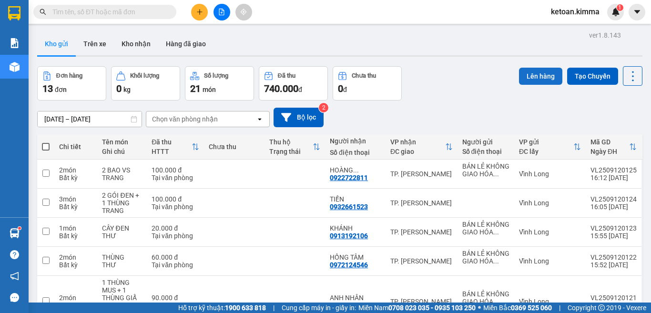
click at [525, 76] on button "Lên hàng" at bounding box center [540, 76] width 43 height 17
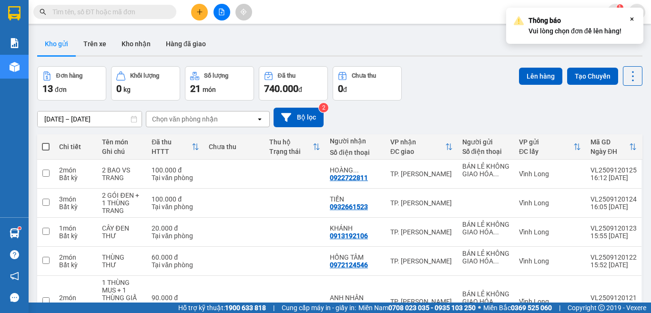
click at [435, 93] on div "Đơn hàng 13 đơn Khối lượng 0 kg Số lượng 21 món Đã thu 740.000 đ Chưa thu 0 đ L…" at bounding box center [340, 83] width 606 height 34
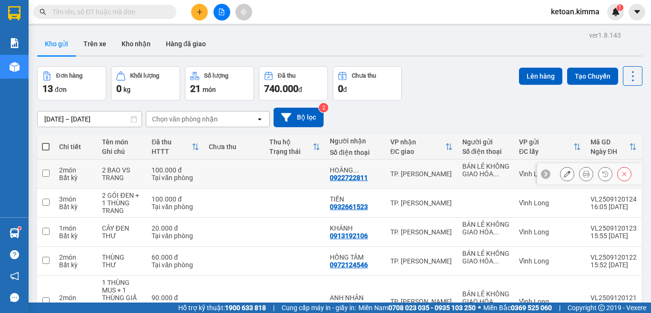
click at [45, 175] on input "checkbox" at bounding box center [45, 173] width 7 height 7
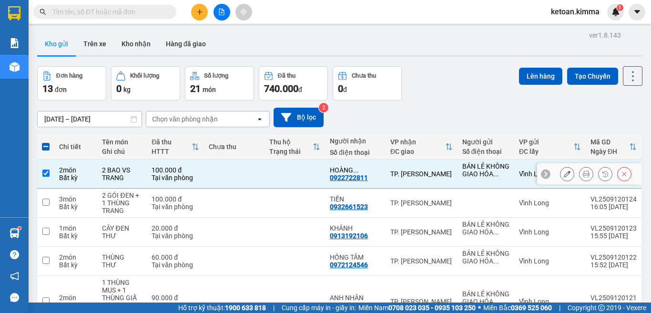
drag, startPoint x: 45, startPoint y: 175, endPoint x: 53, endPoint y: 162, distance: 15.6
click at [45, 175] on input "checkbox" at bounding box center [45, 173] width 7 height 7
checkbox input "false"
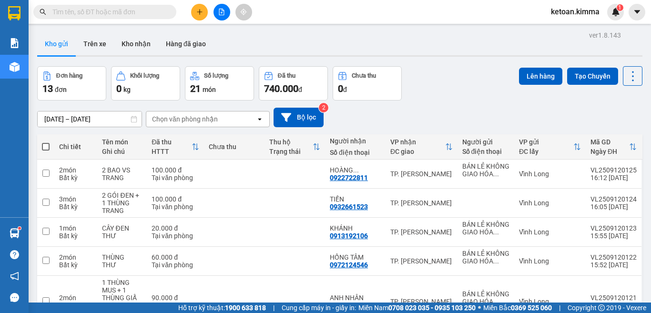
click at [112, 120] on input "[DATE] – [DATE]" at bounding box center [90, 119] width 104 height 15
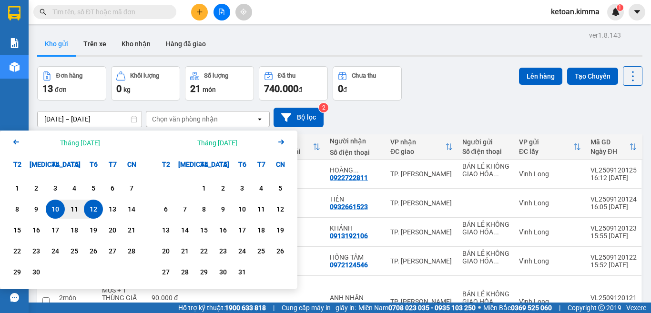
click at [96, 211] on div "12" at bounding box center [93, 209] width 13 height 11
type input "[DATE] – [DATE]"
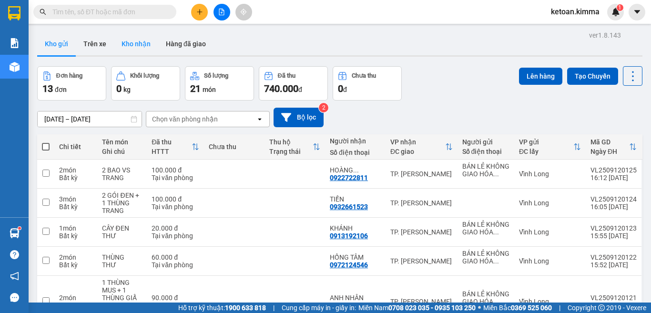
click at [133, 44] on button "Kho nhận" at bounding box center [136, 43] width 44 height 23
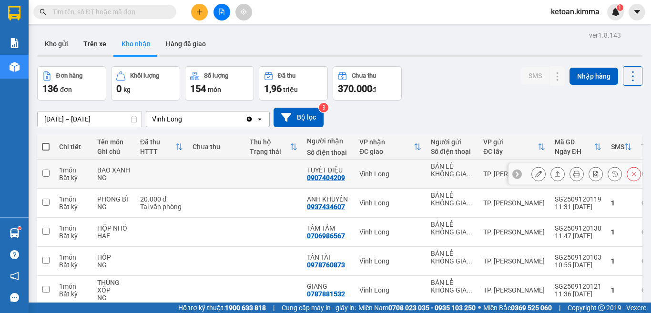
click at [43, 173] on input "checkbox" at bounding box center [45, 173] width 7 height 7
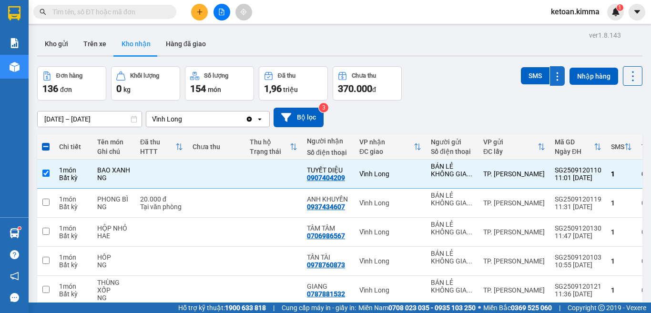
click at [553, 79] on icon at bounding box center [557, 76] width 9 height 9
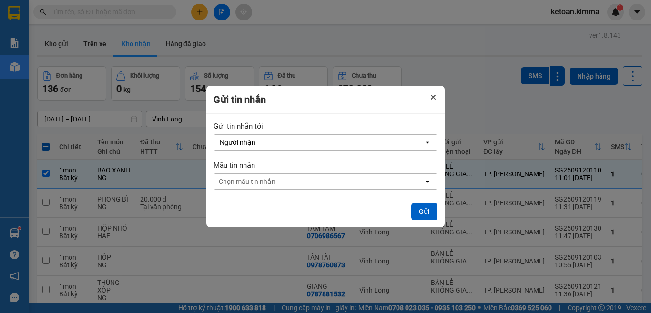
click at [435, 99] on icon "Close" at bounding box center [434, 97] width 4 height 4
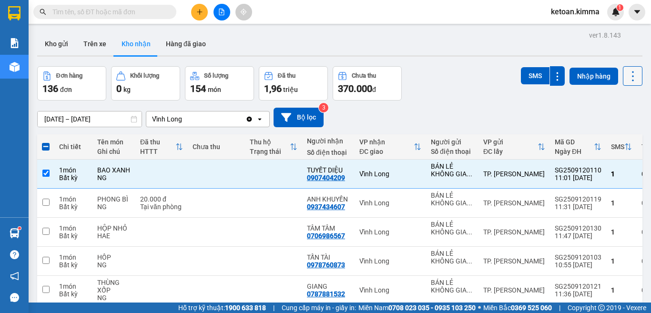
click at [627, 79] on icon at bounding box center [633, 76] width 13 height 13
click at [487, 106] on div "[DATE] – [DATE] Press the down arrow key to interact with the calendar and sele…" at bounding box center [340, 118] width 606 height 34
click at [47, 173] on input "checkbox" at bounding box center [45, 173] width 7 height 7
checkbox input "false"
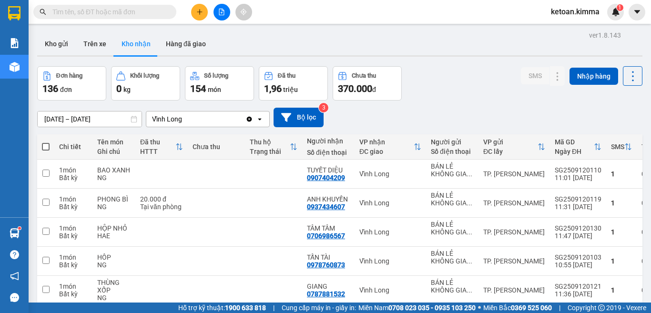
click at [482, 81] on div "Đơn hàng 136 đơn Khối lượng 0 kg Số lượng 154 món Đã thu 1,96 triệu Chưa thu 37…" at bounding box center [340, 83] width 606 height 34
click at [58, 46] on button "Kho gửi" at bounding box center [56, 43] width 39 height 23
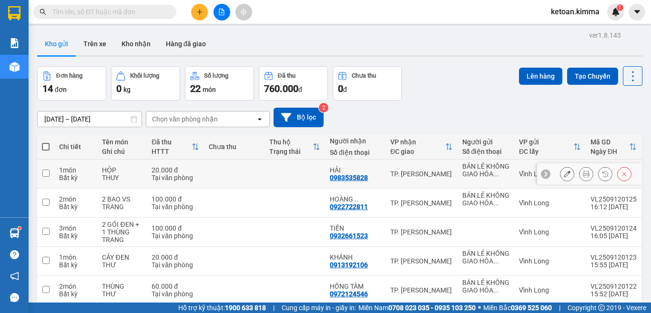
click at [45, 174] on input "checkbox" at bounding box center [45, 173] width 7 height 7
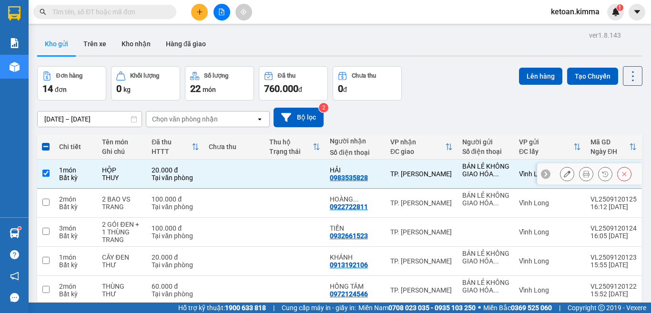
click at [48, 172] on input "checkbox" at bounding box center [45, 173] width 7 height 7
checkbox input "false"
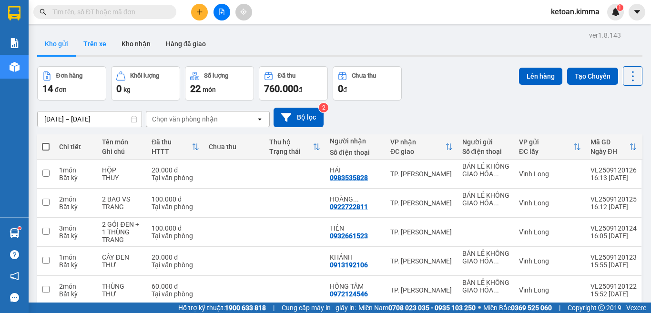
click at [87, 46] on button "Trên xe" at bounding box center [95, 43] width 38 height 23
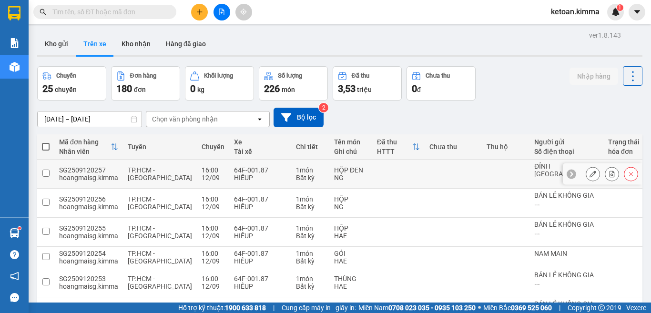
click at [46, 173] on input "checkbox" at bounding box center [45, 173] width 7 height 7
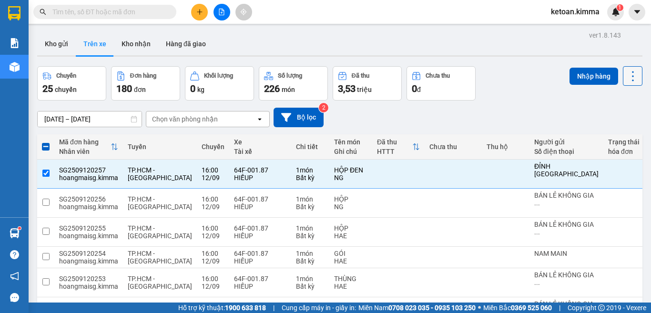
click at [627, 79] on icon at bounding box center [633, 76] width 13 height 13
click at [511, 90] on div "Chuyến 25 chuyến Đơn hàng 180 đơn Khối lượng 0 kg Số lượng 226 món Đã thu 3,53 …" at bounding box center [340, 83] width 606 height 34
click at [46, 172] on input "checkbox" at bounding box center [45, 173] width 7 height 7
checkbox input "false"
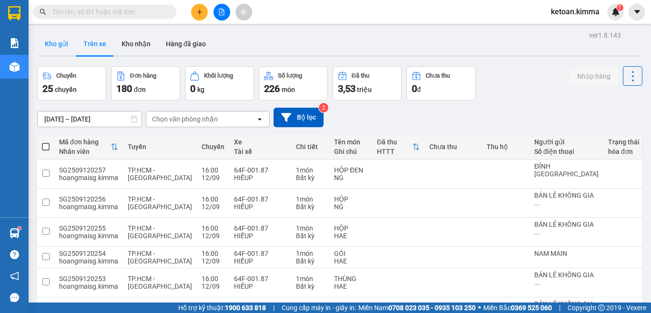
click at [58, 46] on button "Kho gửi" at bounding box center [56, 43] width 39 height 23
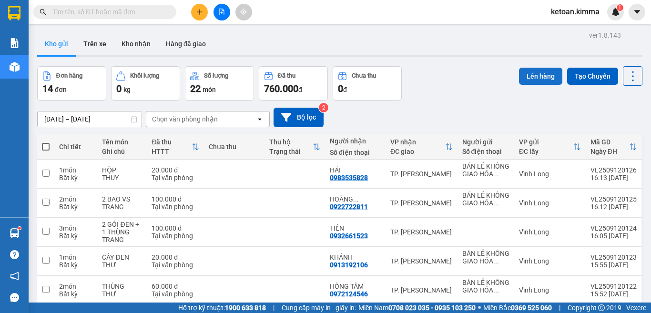
click at [536, 77] on button "Lên hàng" at bounding box center [540, 76] width 43 height 17
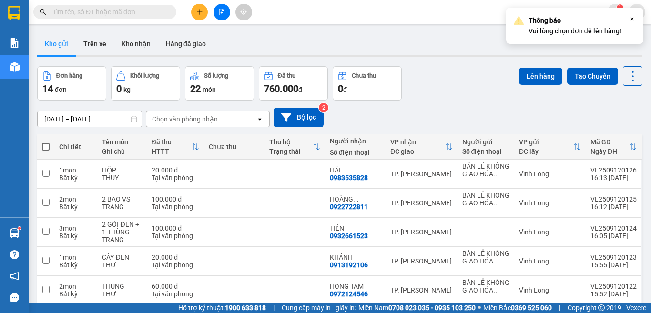
click at [456, 80] on div "Đơn hàng 14 đơn Khối lượng 0 kg Số lượng 22 món Đã thu 760.000 đ Chưa thu 0 đ L…" at bounding box center [340, 83] width 606 height 34
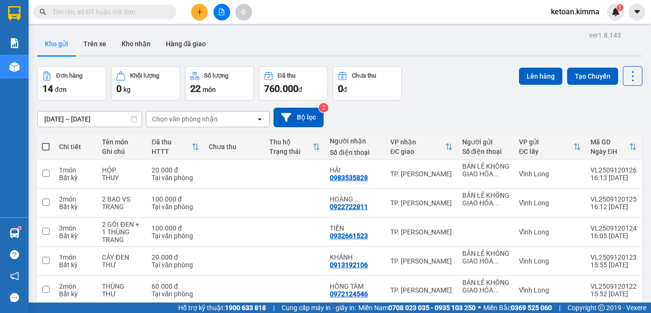
click at [456, 80] on div "Đơn hàng 14 đơn Khối lượng 0 kg Số lượng 22 món Đã thu 760.000 đ Chưa thu 0 đ L…" at bounding box center [340, 83] width 606 height 34
click at [218, 4] on button at bounding box center [222, 12] width 17 height 17
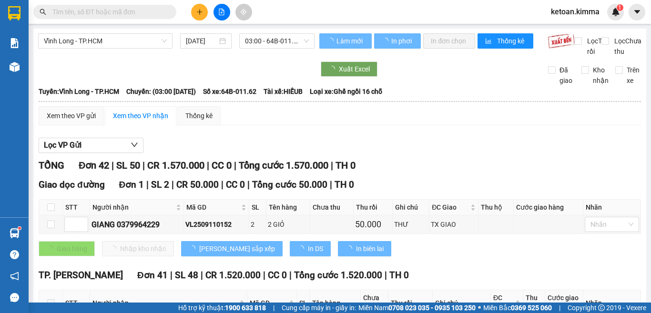
click at [127, 40] on span "Vĩnh Long - TP.HCM" at bounding box center [105, 41] width 123 height 14
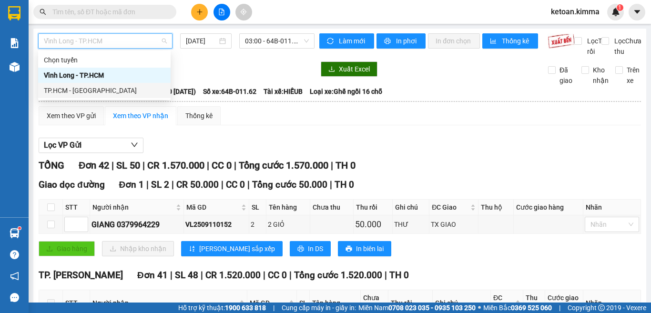
click at [80, 92] on div "TP.HCM - [GEOGRAPHIC_DATA]" at bounding box center [104, 90] width 121 height 10
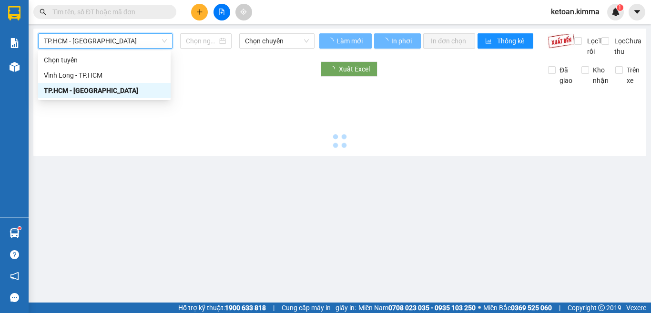
type input "[DATE]"
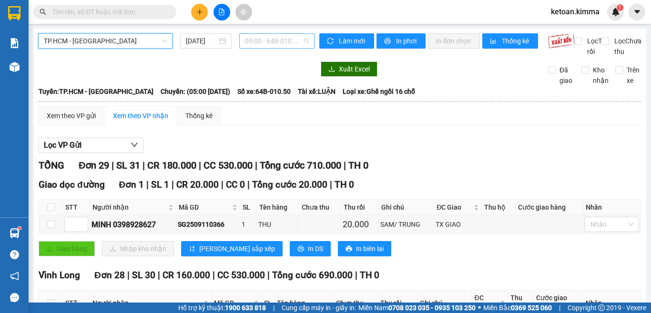
click at [248, 41] on span "05:00 - 64B-010.50" at bounding box center [277, 41] width 64 height 14
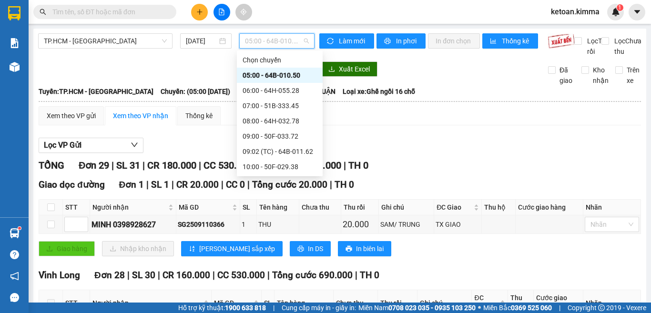
click at [271, 75] on div "05:00 - 64B-010.50" at bounding box center [280, 75] width 74 height 10
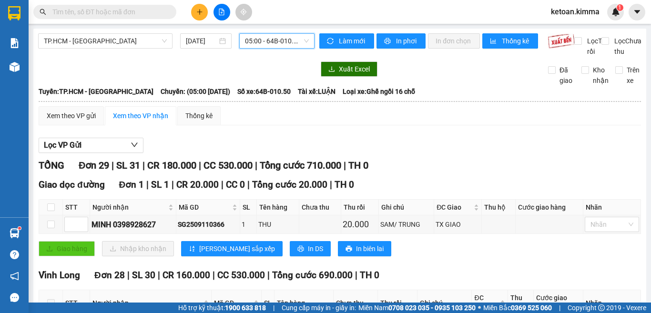
click at [253, 42] on span "05:00 - 64B-010.50" at bounding box center [277, 41] width 64 height 14
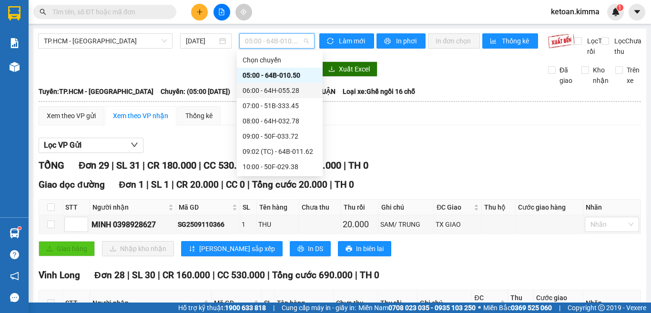
click at [272, 91] on div "06:00 - 64H-055.28" at bounding box center [280, 90] width 74 height 10
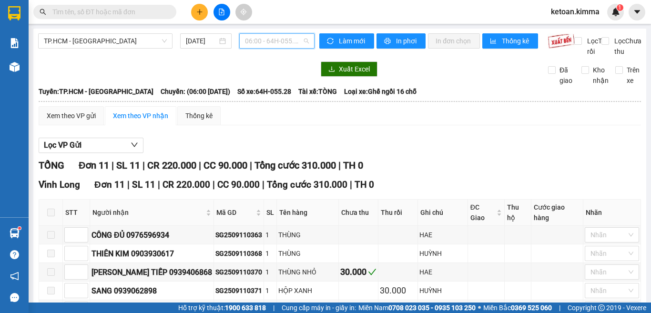
click at [258, 37] on span "06:00 - 64H-055.28" at bounding box center [277, 41] width 64 height 14
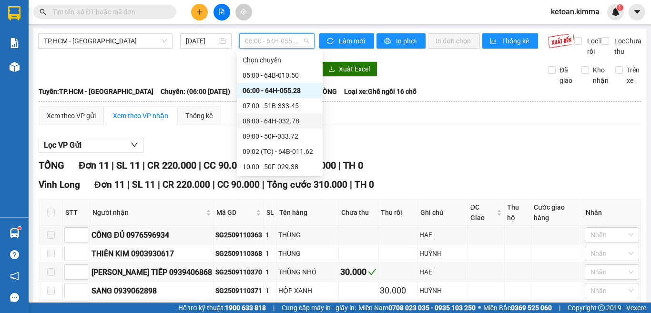
click at [266, 123] on div "08:00 - 64H-032.78" at bounding box center [280, 121] width 74 height 10
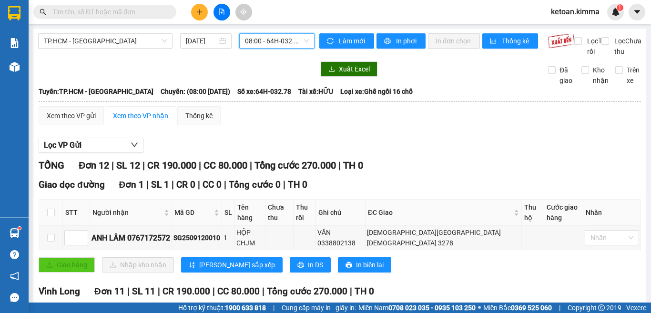
click at [257, 45] on span "08:00 - 64H-032.78" at bounding box center [277, 41] width 64 height 14
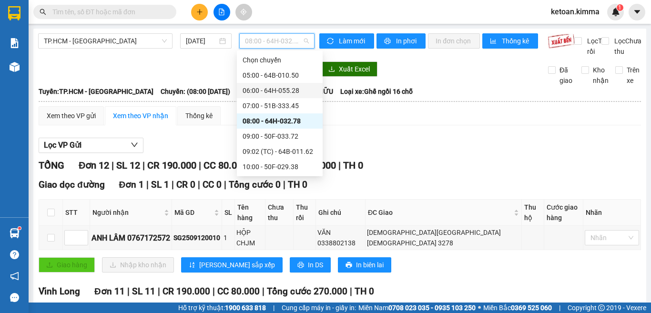
click at [207, 77] on div at bounding box center [176, 69] width 277 height 15
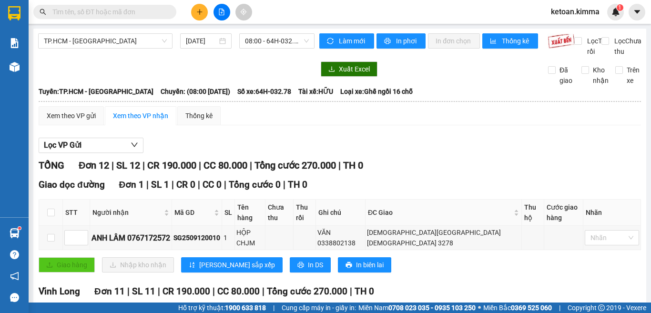
click at [214, 74] on div at bounding box center [176, 69] width 277 height 15
click at [227, 70] on div "TP.HCM - [GEOGRAPHIC_DATA] [DATE] 08:00 - 64H-032.78 Làm mới In phơi In đơn chọ…" at bounding box center [339, 300] width 613 height 543
click at [258, 39] on span "08:00 - 64H-032.78" at bounding box center [277, 41] width 64 height 14
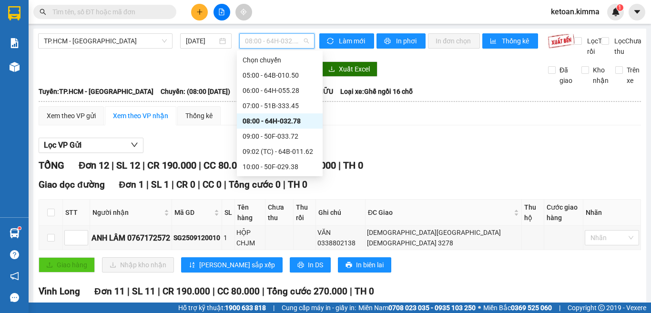
click at [187, 72] on div at bounding box center [176, 69] width 277 height 15
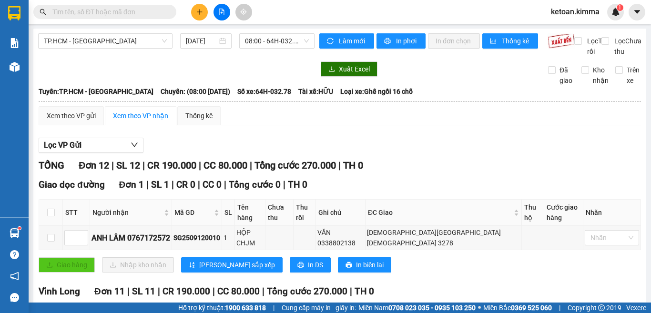
click at [267, 69] on div "TP.HCM - [GEOGRAPHIC_DATA] [DATE] 08:00 - 64H-032.78 Làm mới In phơi In đơn chọ…" at bounding box center [339, 300] width 613 height 543
click at [270, 42] on span "08:00 - 64H-032.78" at bounding box center [277, 41] width 64 height 14
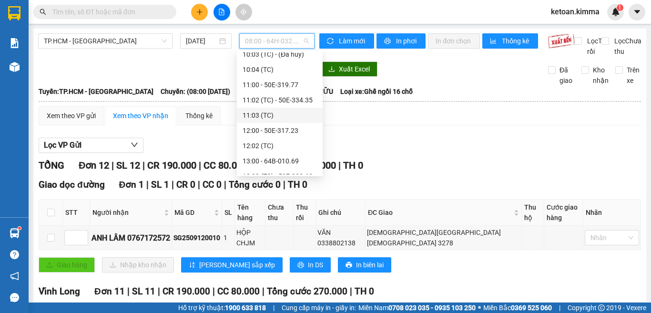
scroll to position [366, 0]
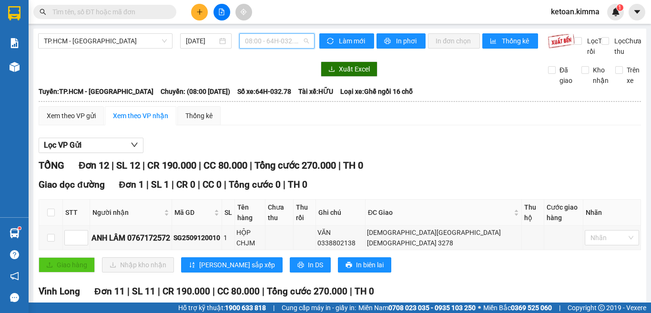
click at [267, 41] on span "08:00 - 64H-032.78" at bounding box center [277, 41] width 64 height 14
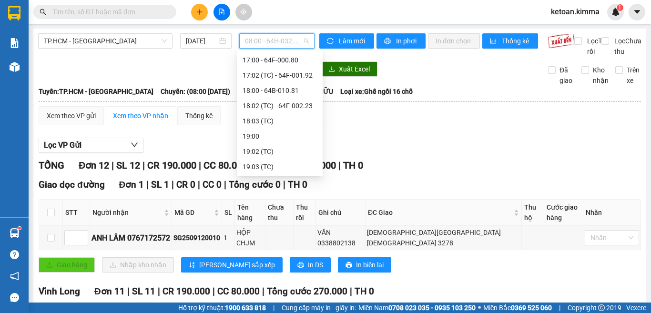
click at [271, 40] on span "08:00 - 64H-032.78" at bounding box center [277, 41] width 64 height 14
click at [249, 134] on div "19:00" at bounding box center [280, 136] width 74 height 10
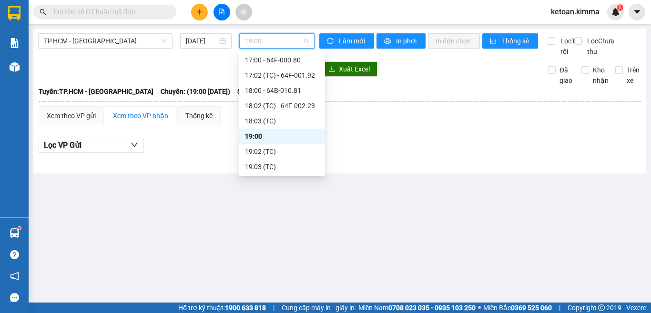
click at [264, 44] on span "19:00" at bounding box center [277, 41] width 64 height 14
click at [199, 74] on div at bounding box center [176, 69] width 277 height 15
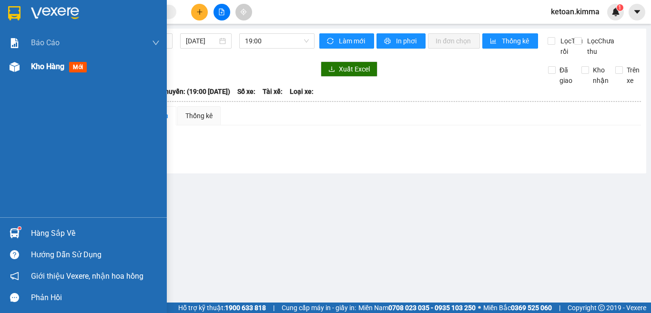
click at [47, 66] on span "Kho hàng" at bounding box center [47, 66] width 33 height 9
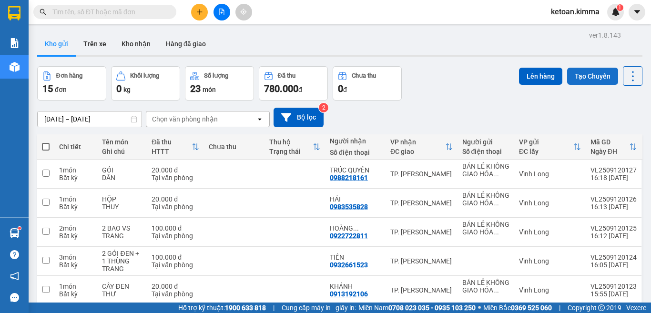
click at [577, 75] on button "Tạo Chuyến" at bounding box center [592, 76] width 51 height 17
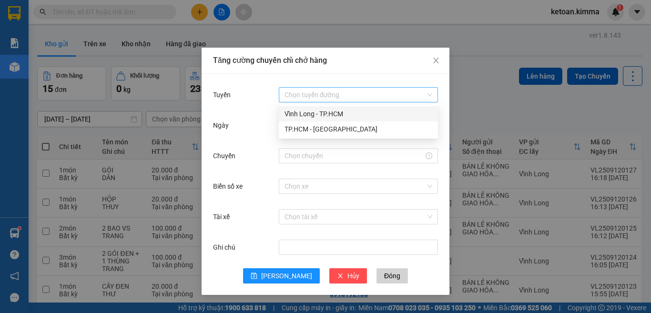
click at [428, 96] on div "Chọn tuyến đường" at bounding box center [358, 94] width 159 height 15
click at [324, 131] on div "TP.HCM - [GEOGRAPHIC_DATA]" at bounding box center [359, 129] width 148 height 10
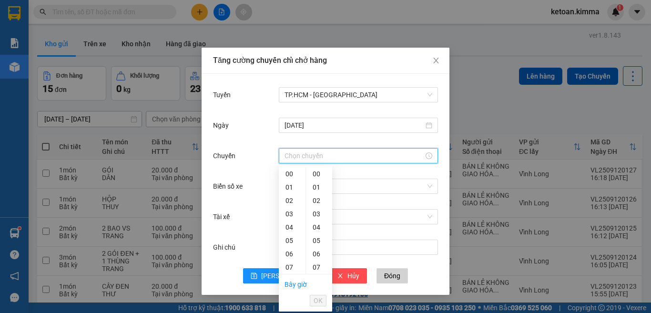
click at [298, 154] on input "Chuyến" at bounding box center [354, 156] width 139 height 10
click at [235, 183] on label "Biển số xe" at bounding box center [230, 187] width 34 height 8
click at [285, 183] on input "Biển số xe" at bounding box center [355, 186] width 141 height 14
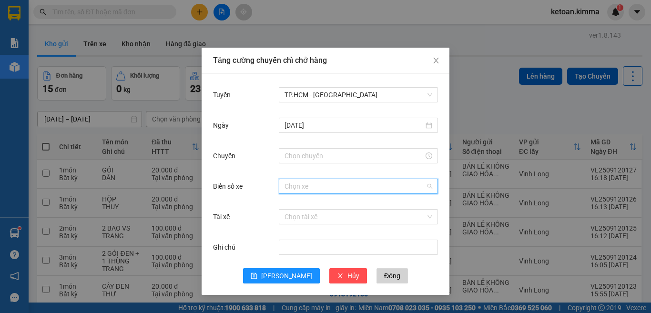
click at [294, 185] on input "Biển số xe" at bounding box center [355, 186] width 141 height 14
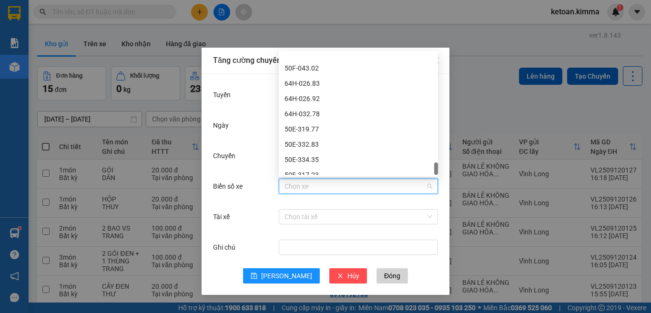
scroll to position [1358, 0]
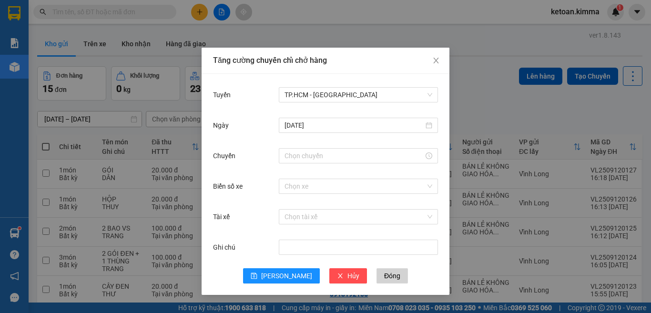
click at [242, 135] on div "[DATE]" at bounding box center [325, 131] width 225 height 31
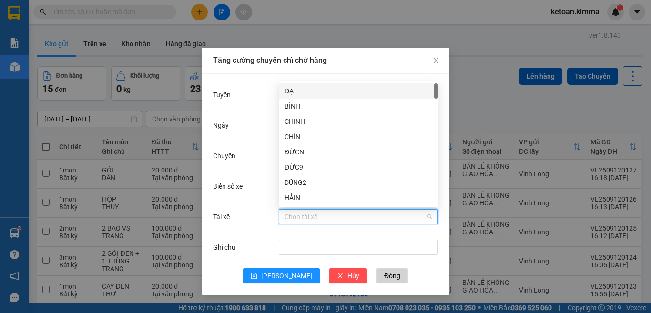
click at [302, 218] on input "Tài xế" at bounding box center [355, 217] width 141 height 14
click at [254, 211] on div "Tài xế" at bounding box center [246, 216] width 66 height 19
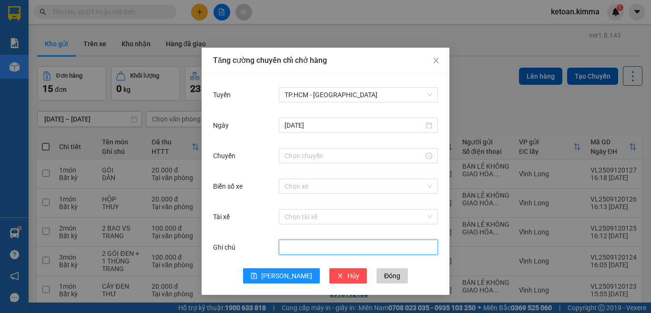
click at [298, 248] on input "Ghi chú" at bounding box center [358, 247] width 159 height 15
click at [433, 62] on icon "close" at bounding box center [437, 61] width 8 height 8
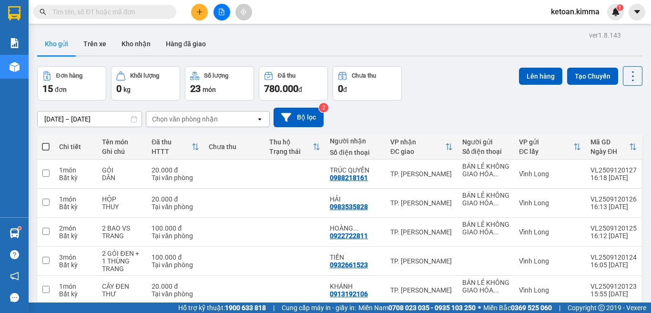
click at [437, 76] on div "Đơn hàng 15 đơn Khối lượng 0 kg Số lượng 23 món Đã thu 780.000 đ Chưa thu 0 đ L…" at bounding box center [340, 83] width 606 height 34
